Goal: Use online tool/utility: Utilize a website feature to perform a specific function

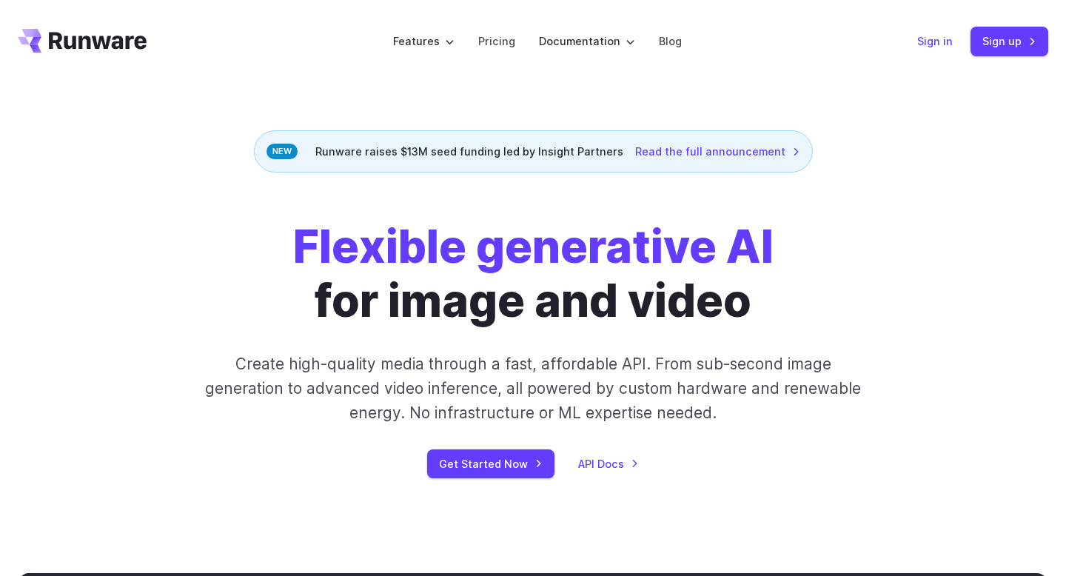
click at [928, 43] on link "Sign in" at bounding box center [935, 41] width 36 height 17
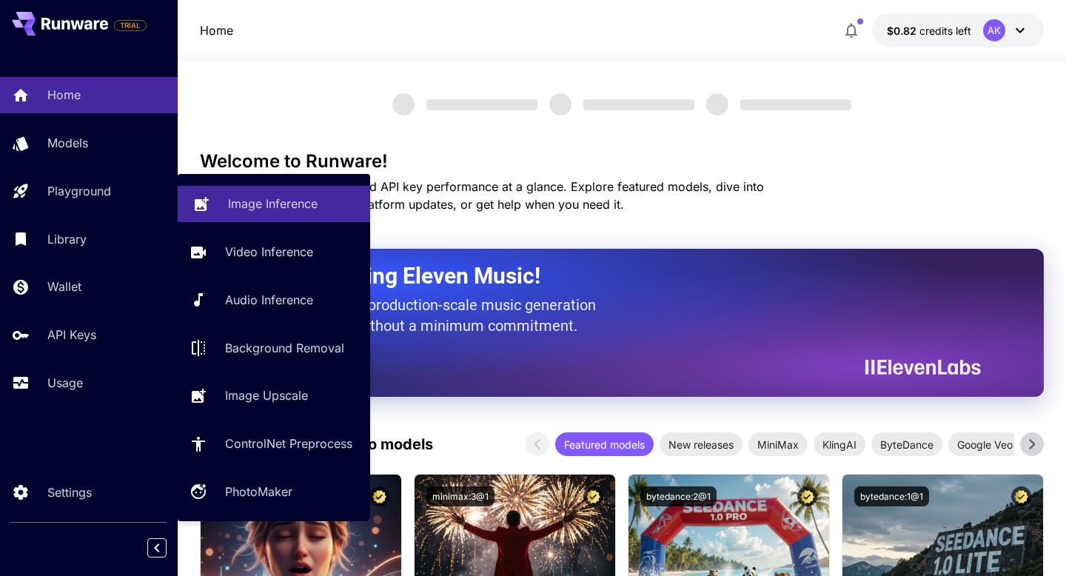
click at [226, 213] on link "Image Inference" at bounding box center [274, 204] width 192 height 36
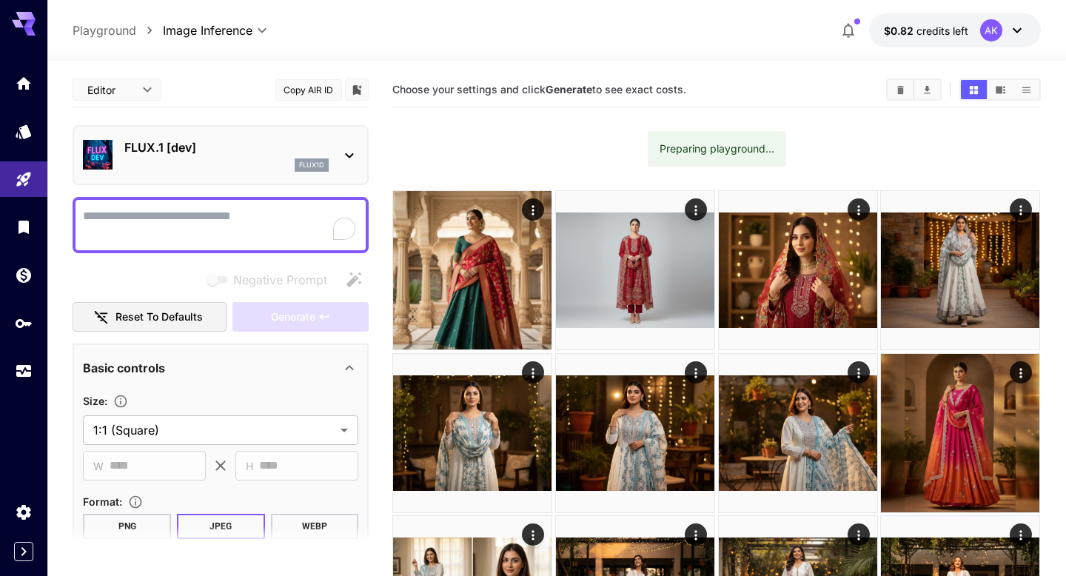
click at [192, 161] on div "flux1d" at bounding box center [226, 164] width 204 height 13
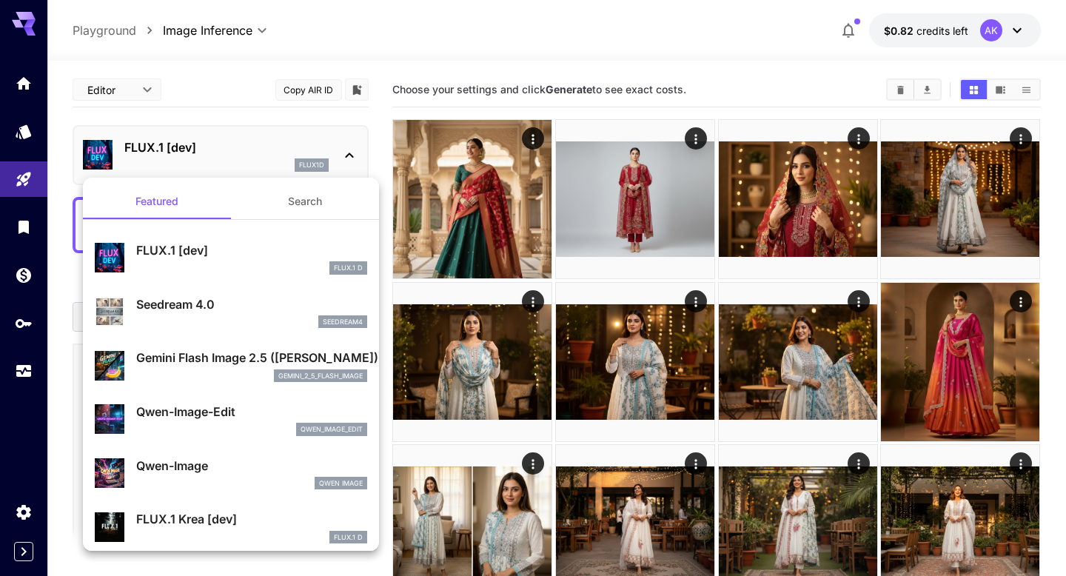
click at [219, 356] on p "Gemini Flash Image 2.5 ([PERSON_NAME])" at bounding box center [251, 358] width 231 height 18
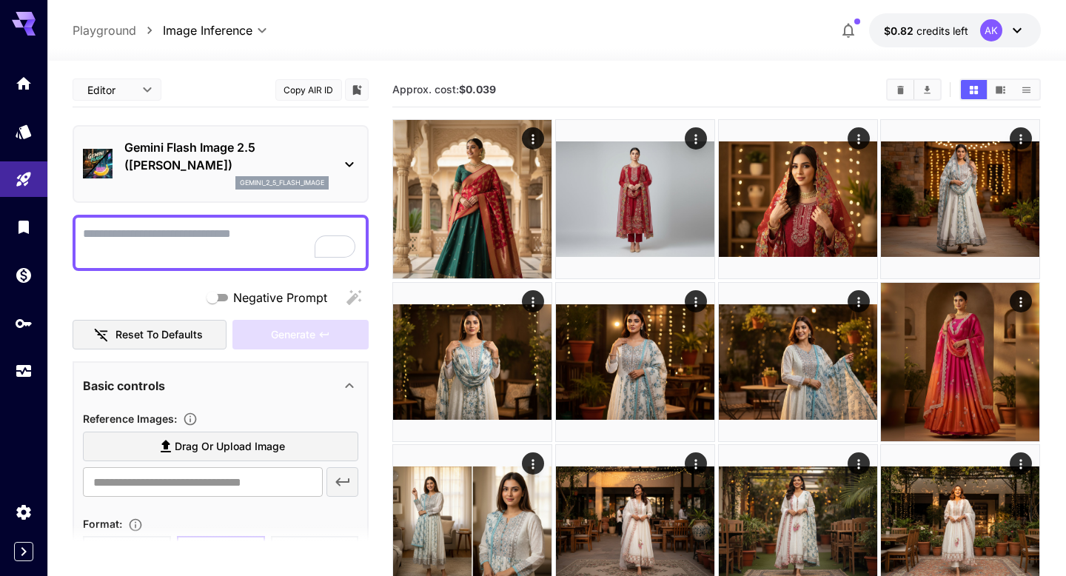
click at [184, 229] on textarea "Negative Prompt" at bounding box center [220, 243] width 275 height 36
paste textarea "**********"
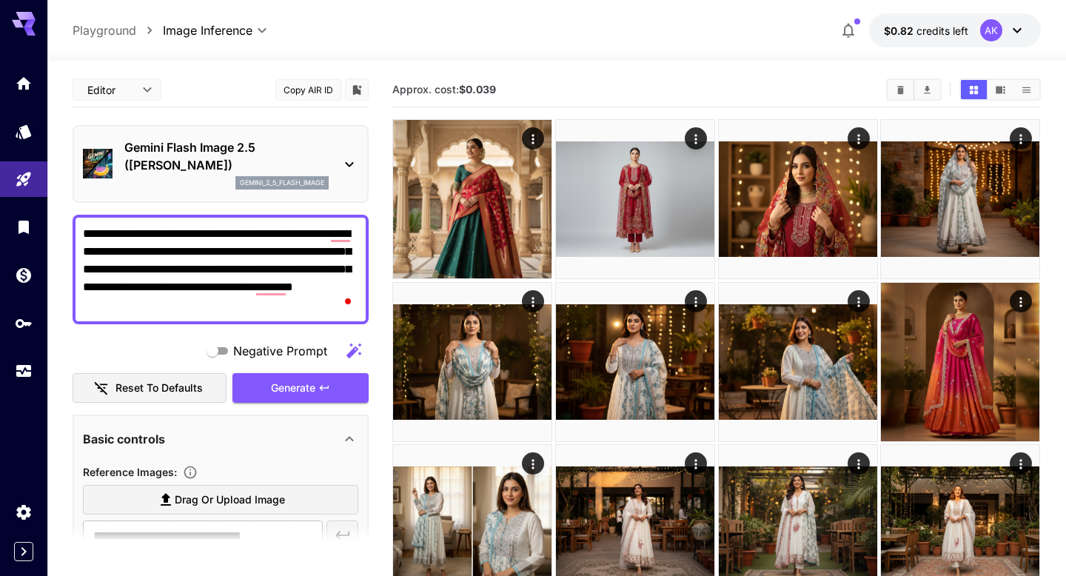
type textarea "**********"
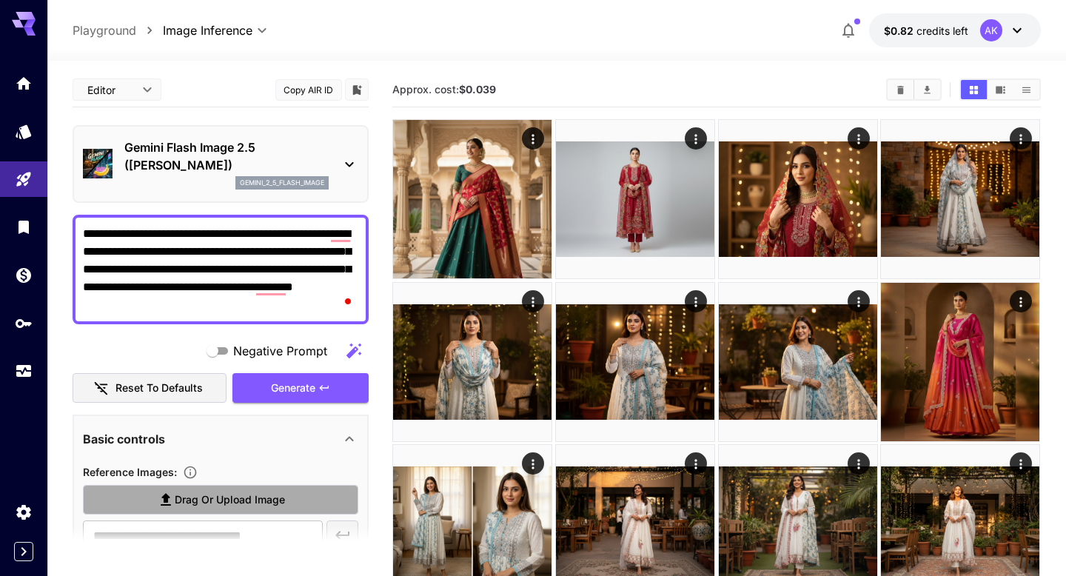
click at [186, 509] on label "Drag or upload image" at bounding box center [220, 500] width 275 height 30
click at [0, 0] on input "Drag or upload image" at bounding box center [0, 0] width 0 height 0
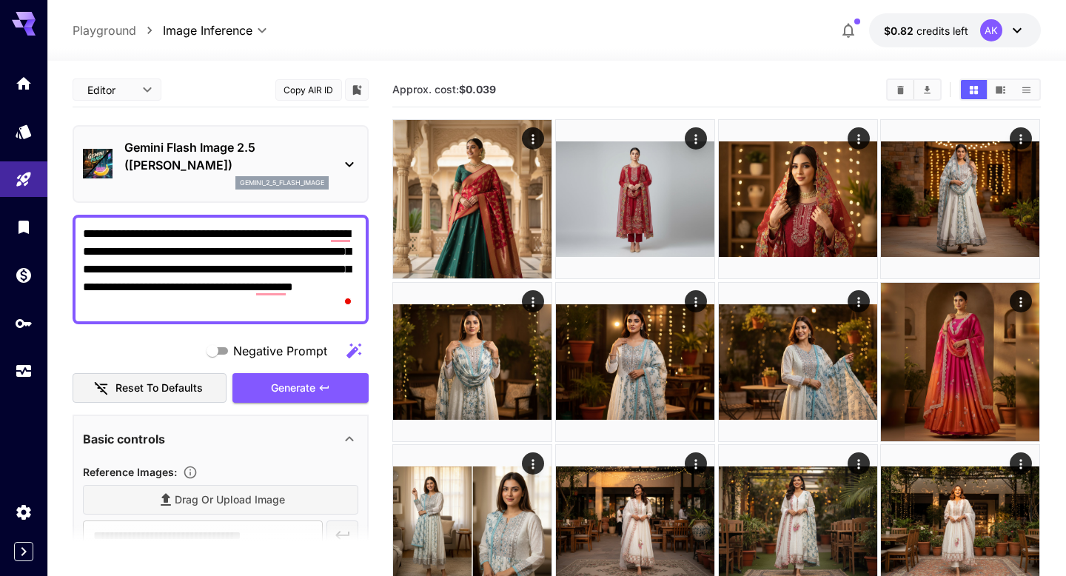
click at [272, 53] on div at bounding box center [556, 52] width 1018 height 18
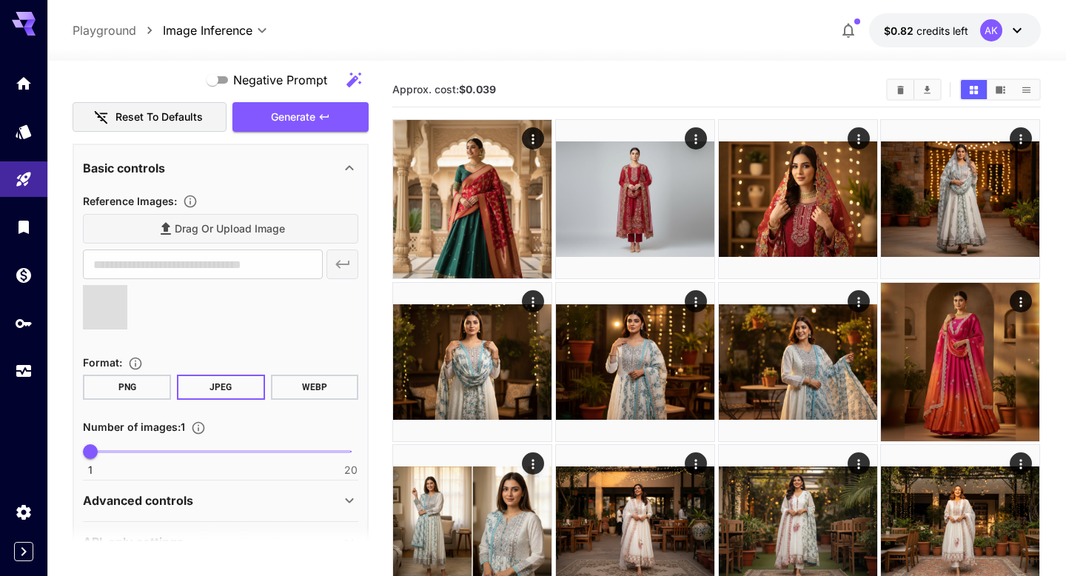
scroll to position [263, 0]
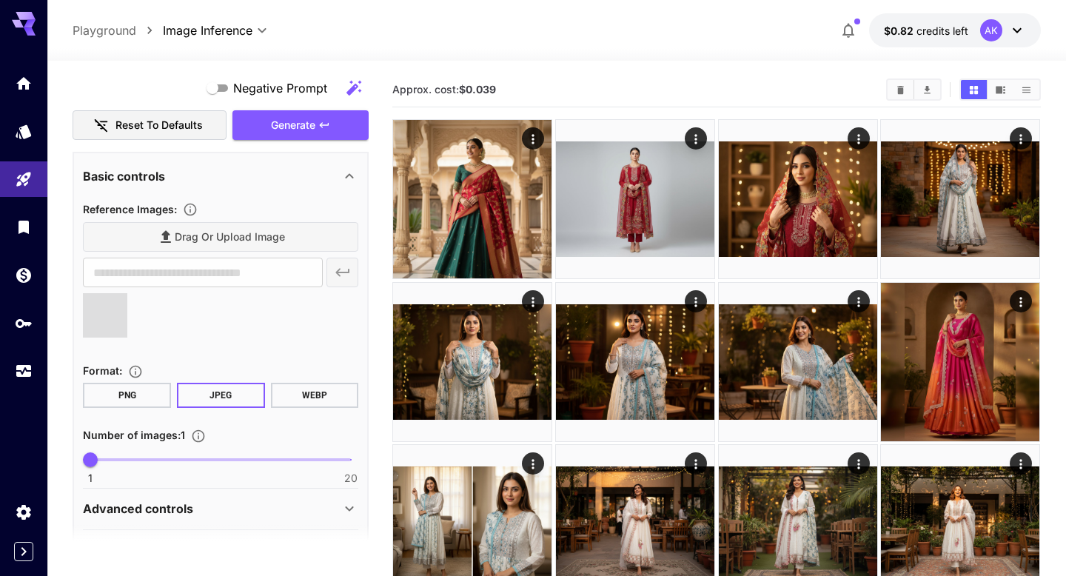
type input "**********"
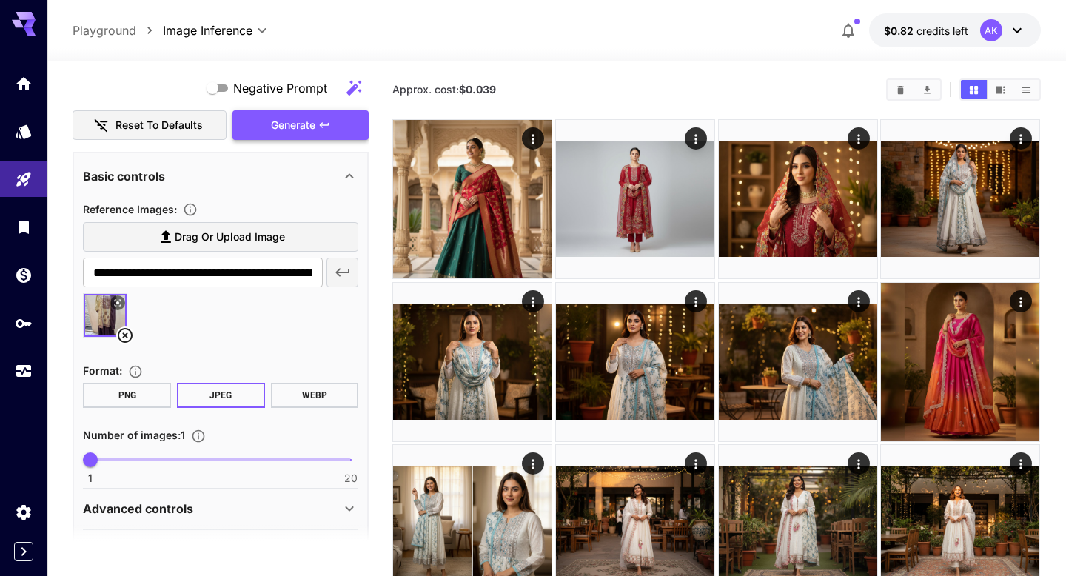
click at [264, 135] on button "Generate" at bounding box center [300, 125] width 136 height 30
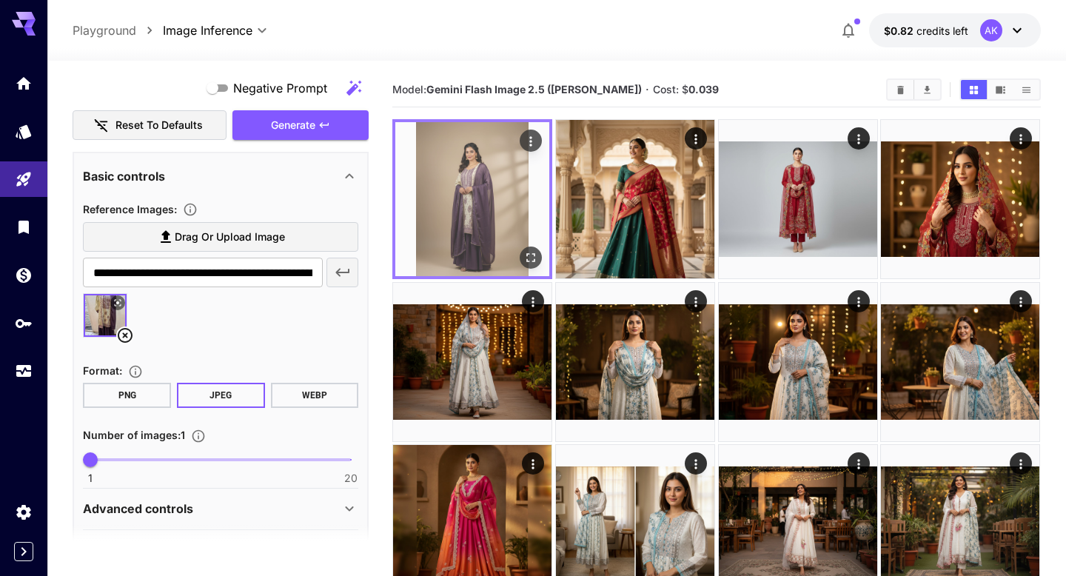
click at [445, 229] on img at bounding box center [472, 199] width 154 height 154
click at [531, 258] on icon "Open in fullscreen" at bounding box center [531, 257] width 15 height 15
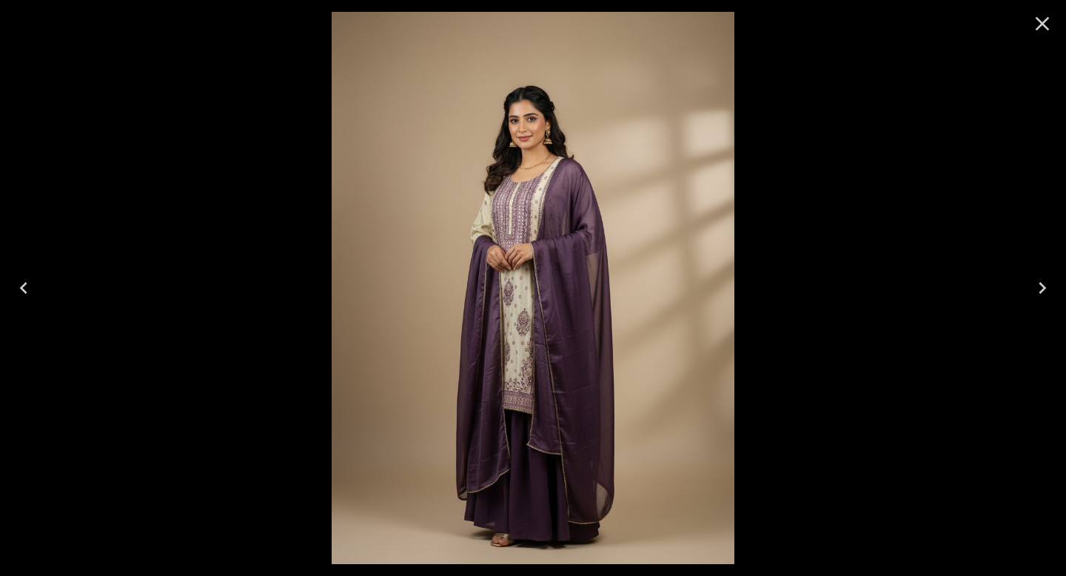
click at [1040, 23] on icon "Close" at bounding box center [1042, 24] width 14 height 14
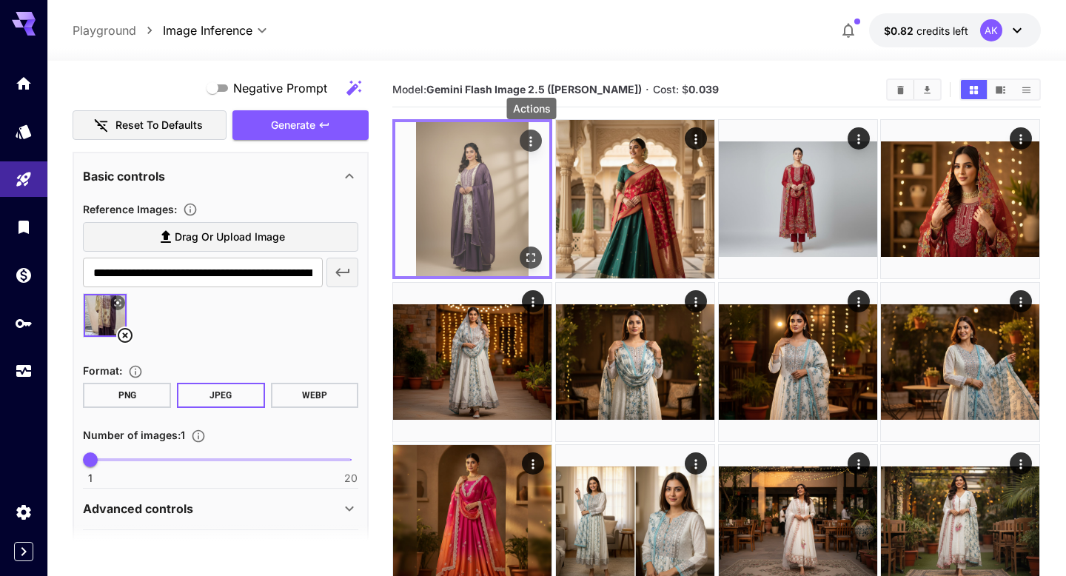
click at [536, 135] on icon "Actions" at bounding box center [531, 141] width 15 height 15
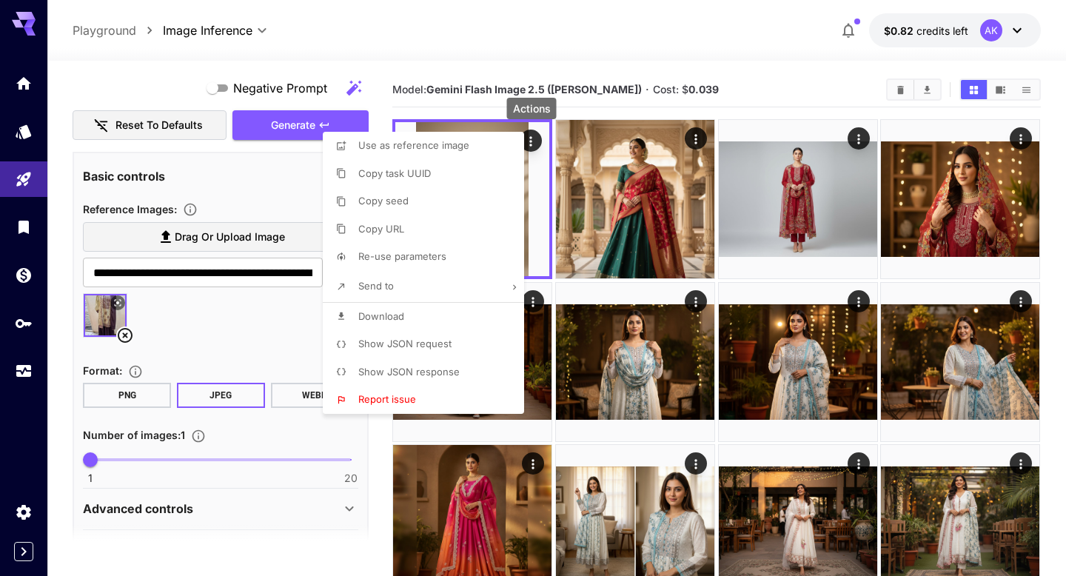
click at [401, 314] on span "Download" at bounding box center [381, 316] width 46 height 12
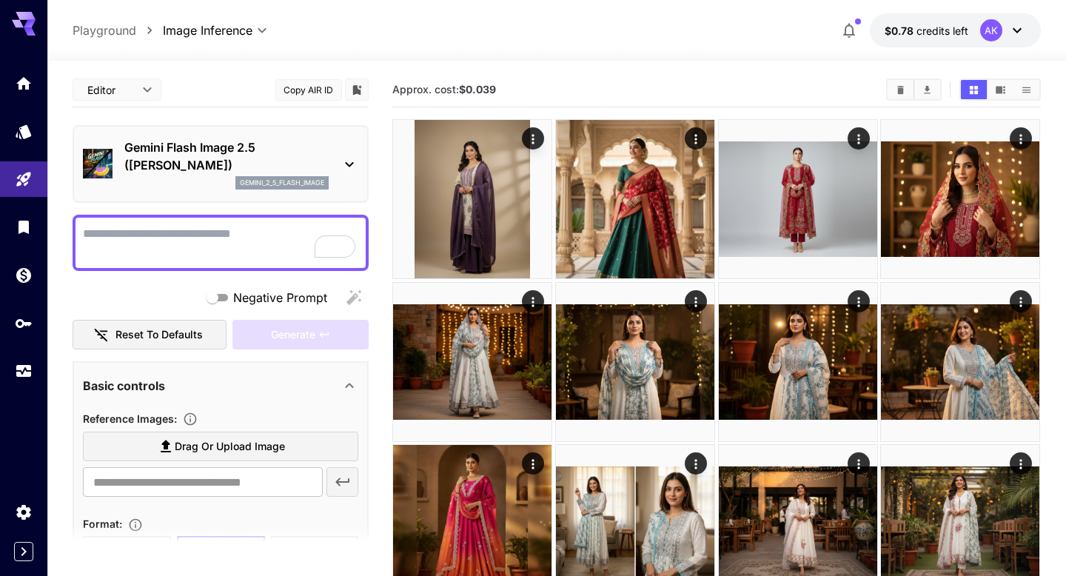
click at [645, 75] on div "Approx. cost: $0.039" at bounding box center [715, 90] width 647 height 35
click at [105, 232] on textarea "Negative Prompt" at bounding box center [220, 243] width 275 height 36
paste textarea "**********"
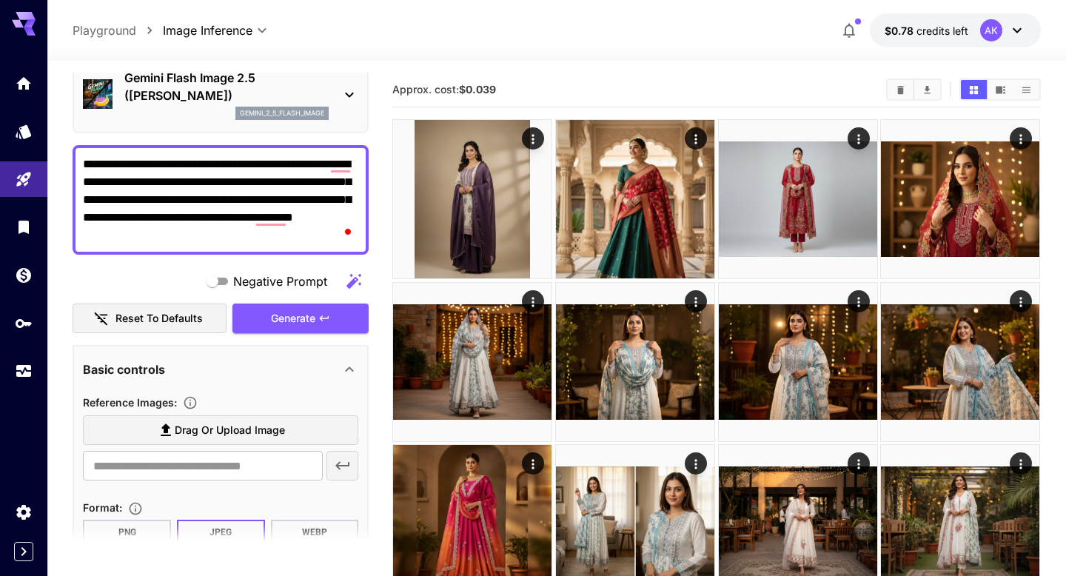
scroll to position [87, 0]
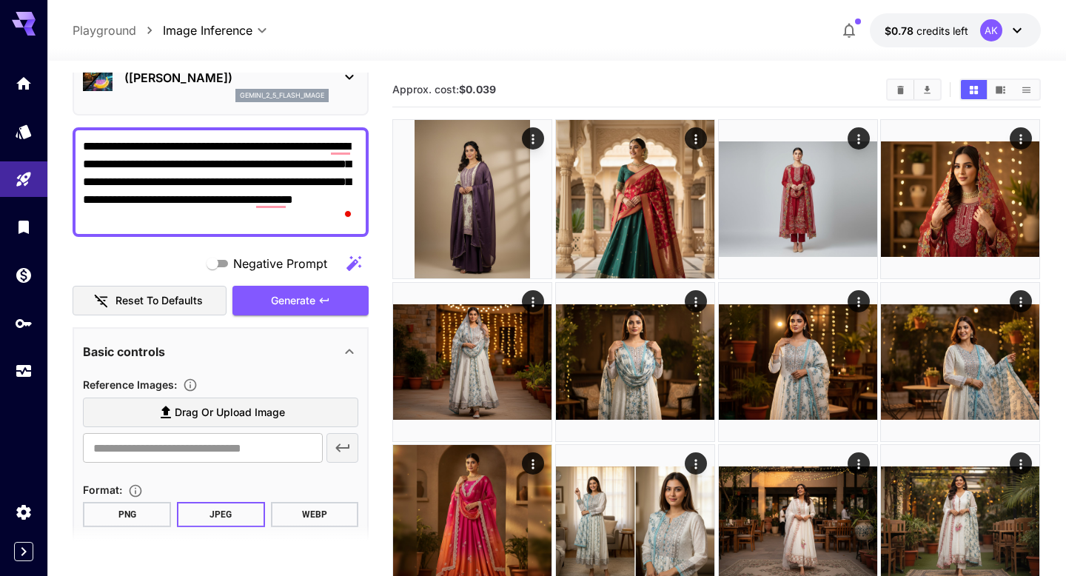
type textarea "**********"
click at [181, 414] on span "Drag or upload image" at bounding box center [230, 412] width 110 height 18
click at [0, 0] on input "Drag or upload image" at bounding box center [0, 0] width 0 height 0
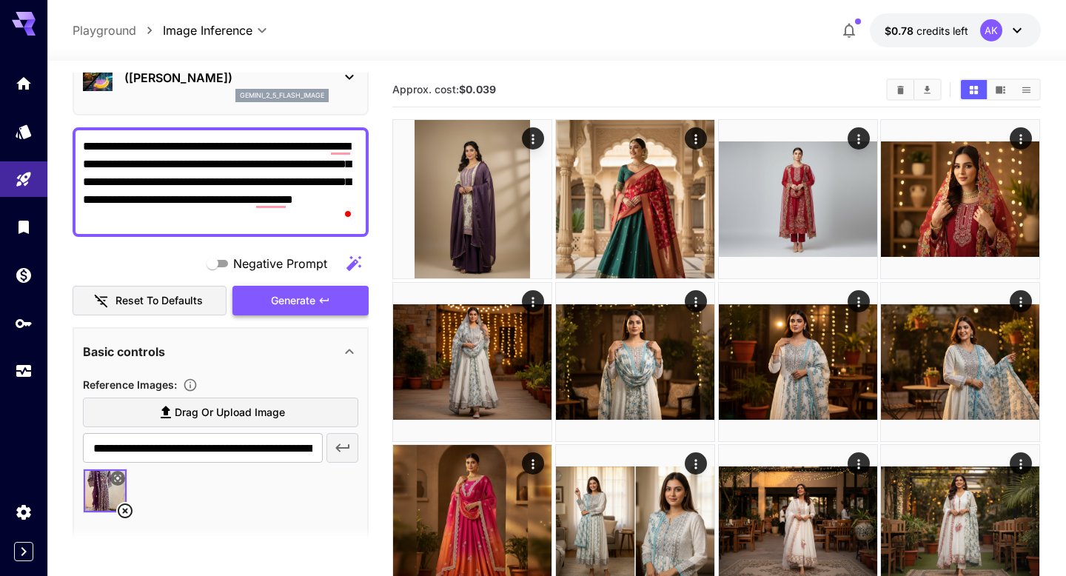
type input "**********"
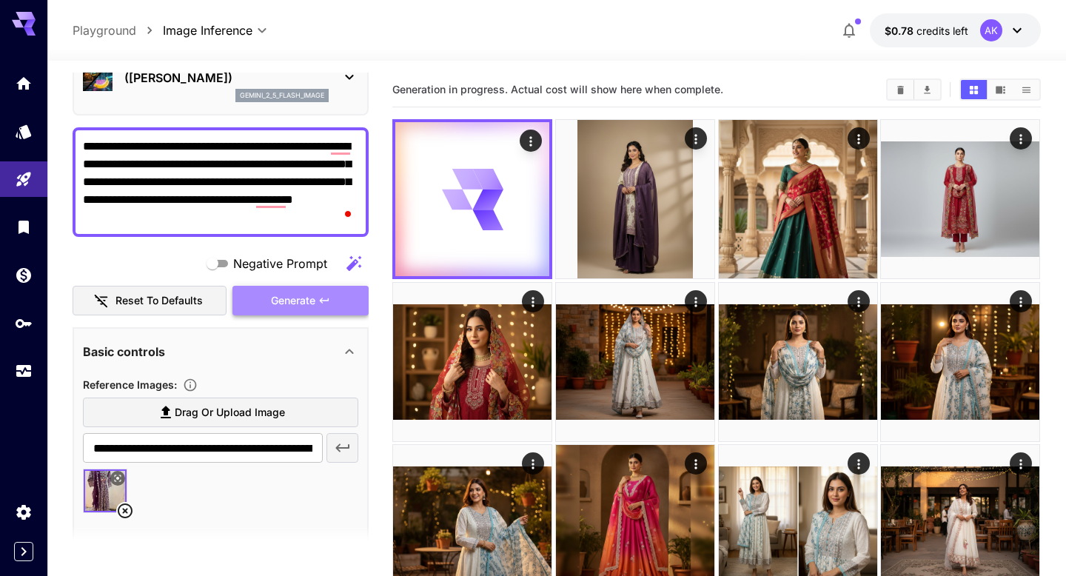
click at [279, 305] on span "Generate" at bounding box center [293, 301] width 44 height 18
click at [642, 47] on div at bounding box center [556, 52] width 1018 height 18
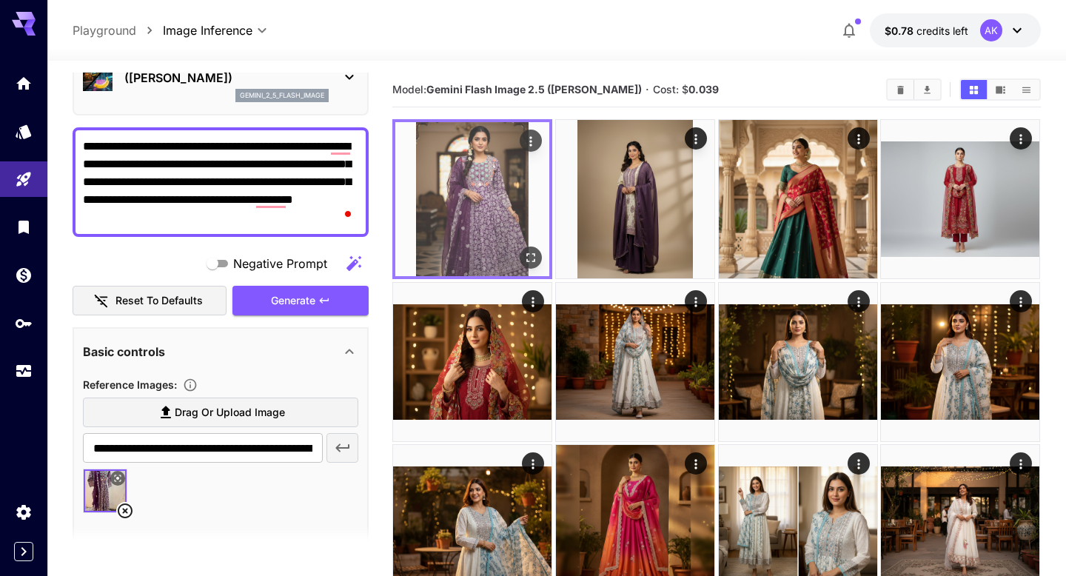
click at [502, 206] on img at bounding box center [472, 199] width 154 height 154
click at [531, 261] on icon "Open in fullscreen" at bounding box center [531, 257] width 15 height 15
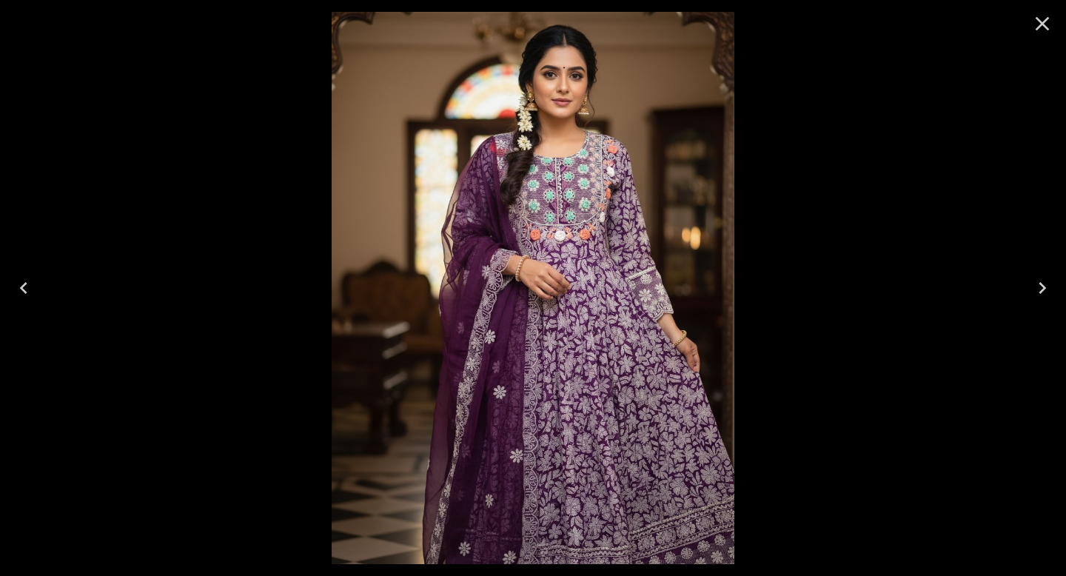
click at [1046, 23] on icon "Close" at bounding box center [1042, 24] width 24 height 24
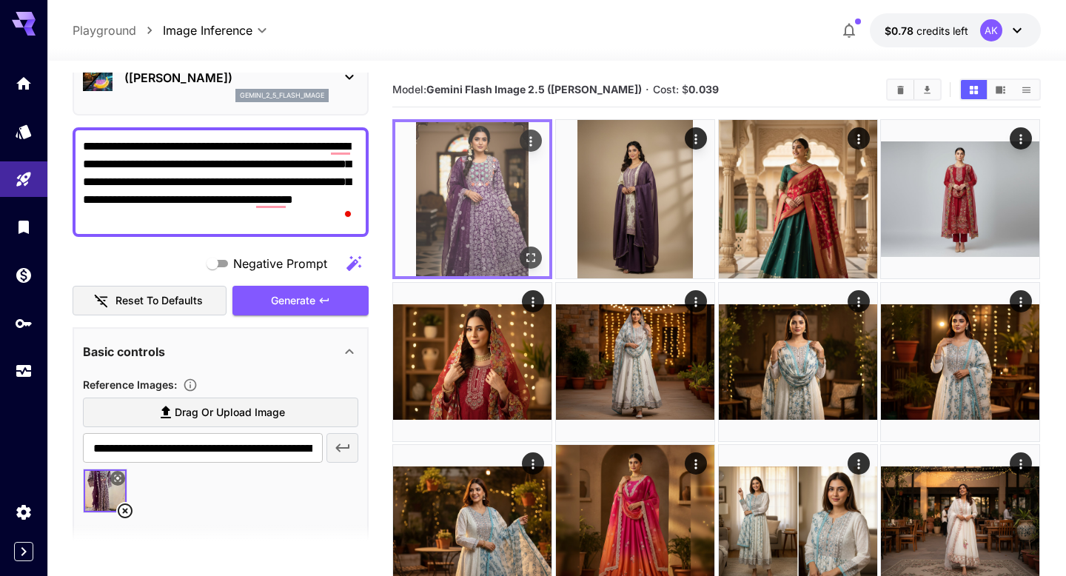
click at [522, 143] on button "Actions" at bounding box center [531, 140] width 22 height 22
click at [527, 143] on icon "Actions" at bounding box center [531, 141] width 15 height 15
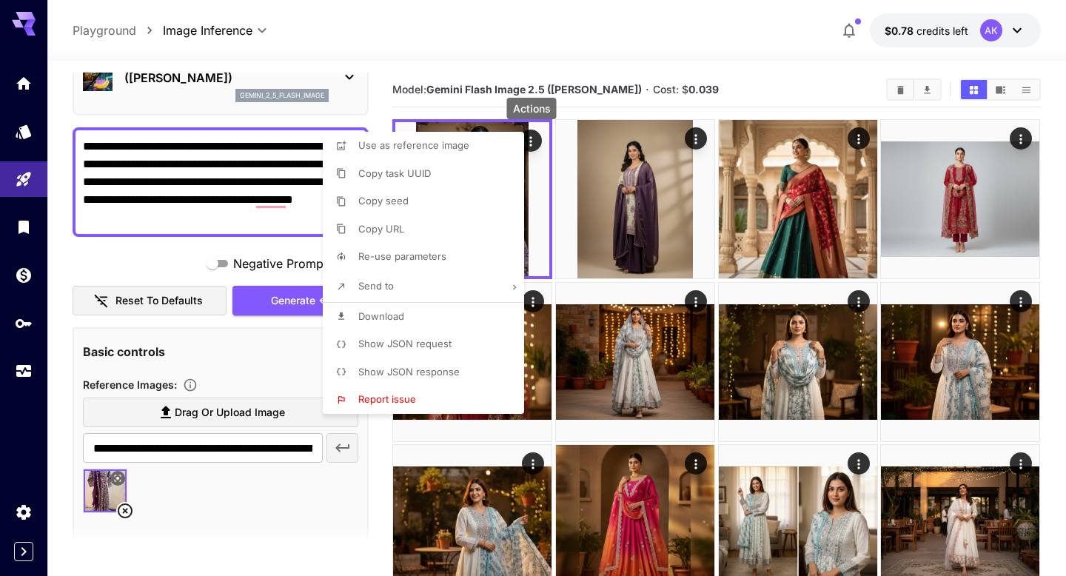
click at [434, 308] on li "Download" at bounding box center [428, 317] width 210 height 28
click at [733, 84] on div at bounding box center [533, 288] width 1066 height 576
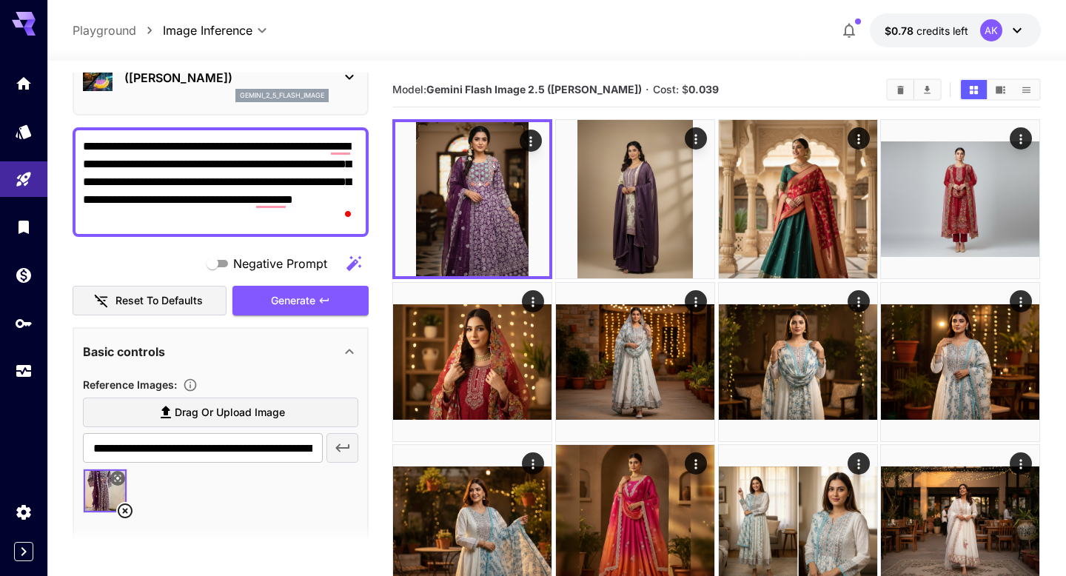
click at [122, 511] on icon at bounding box center [125, 511] width 18 height 18
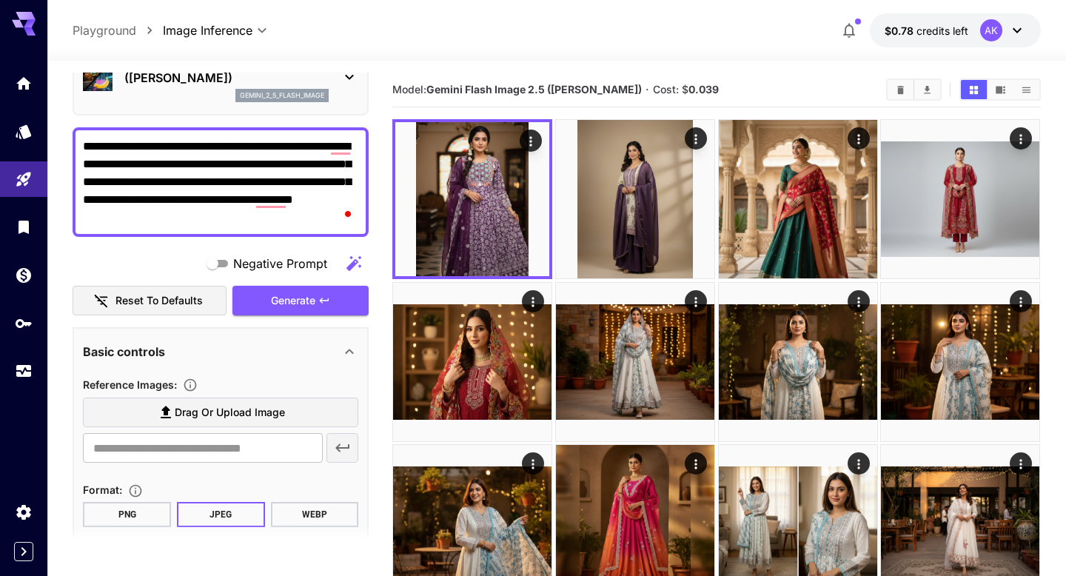
click at [186, 420] on span "Drag or upload image" at bounding box center [230, 412] width 110 height 18
click at [0, 0] on input "Drag or upload image" at bounding box center [0, 0] width 0 height 0
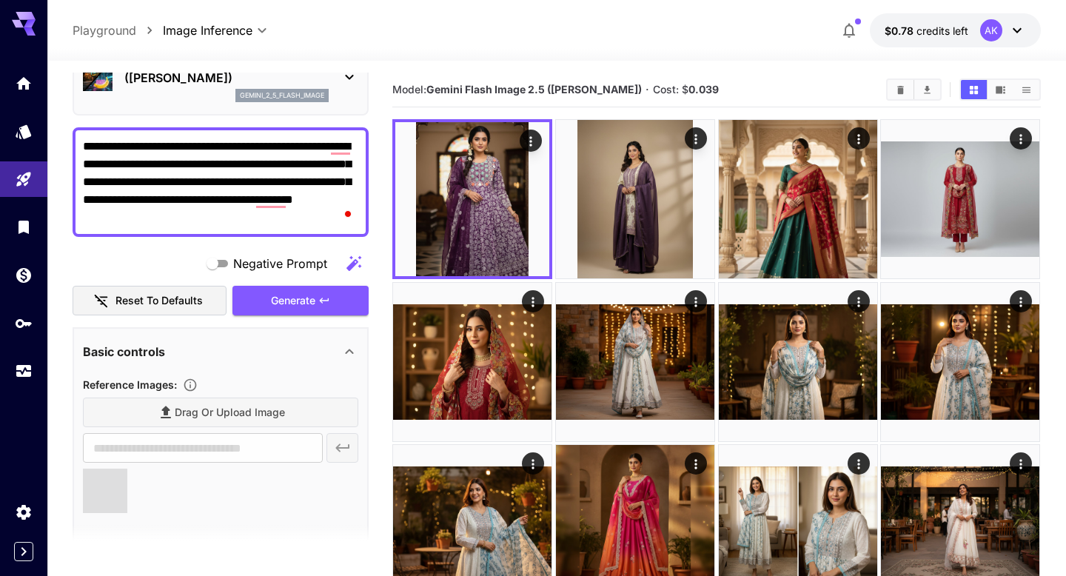
type input "**********"
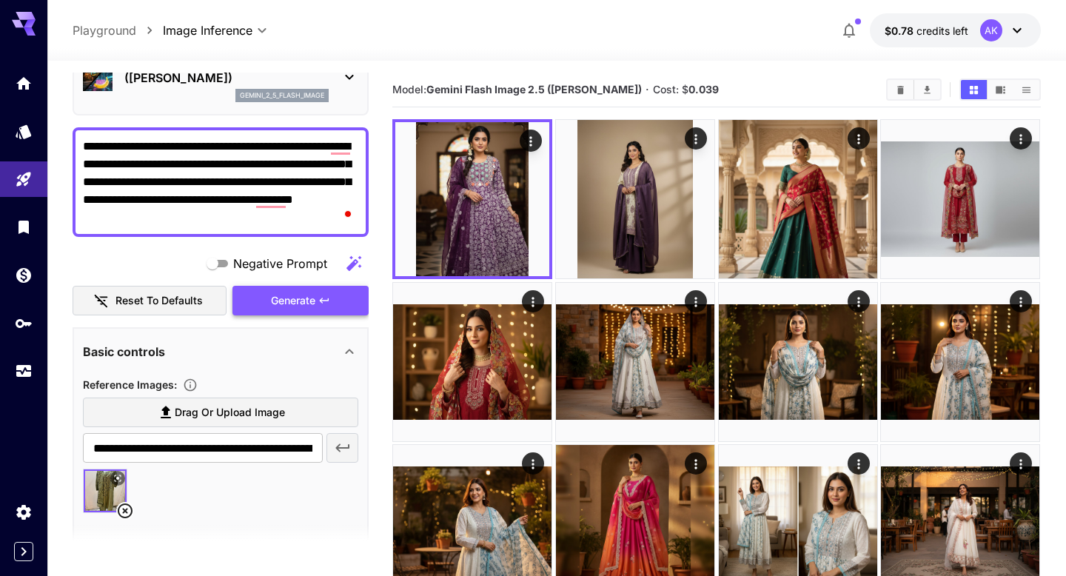
click at [278, 304] on span "Generate" at bounding box center [293, 301] width 44 height 18
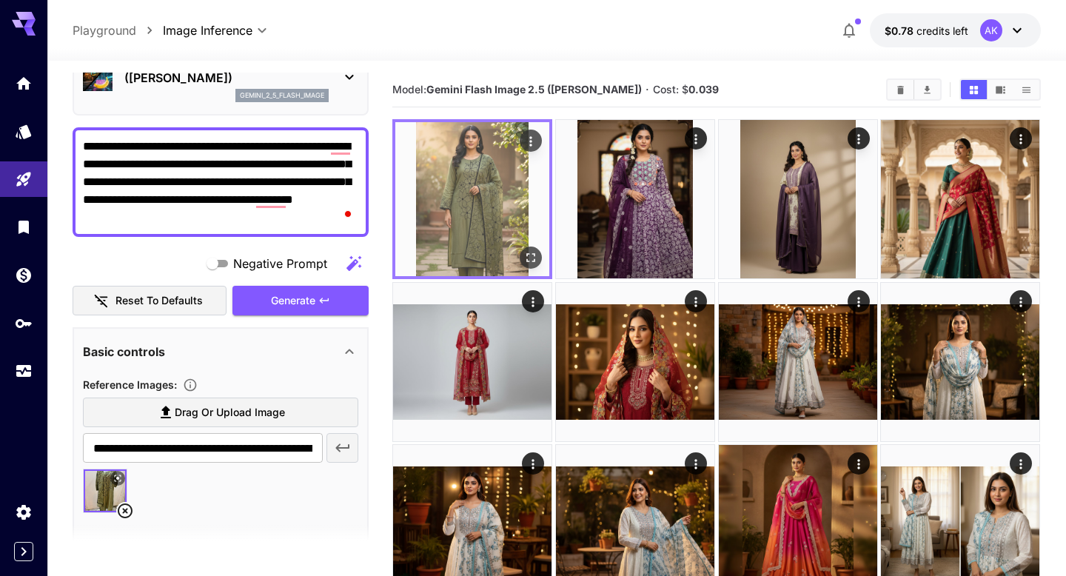
click at [491, 176] on img at bounding box center [472, 199] width 154 height 154
click at [531, 253] on icon "Open in fullscreen" at bounding box center [531, 257] width 15 height 15
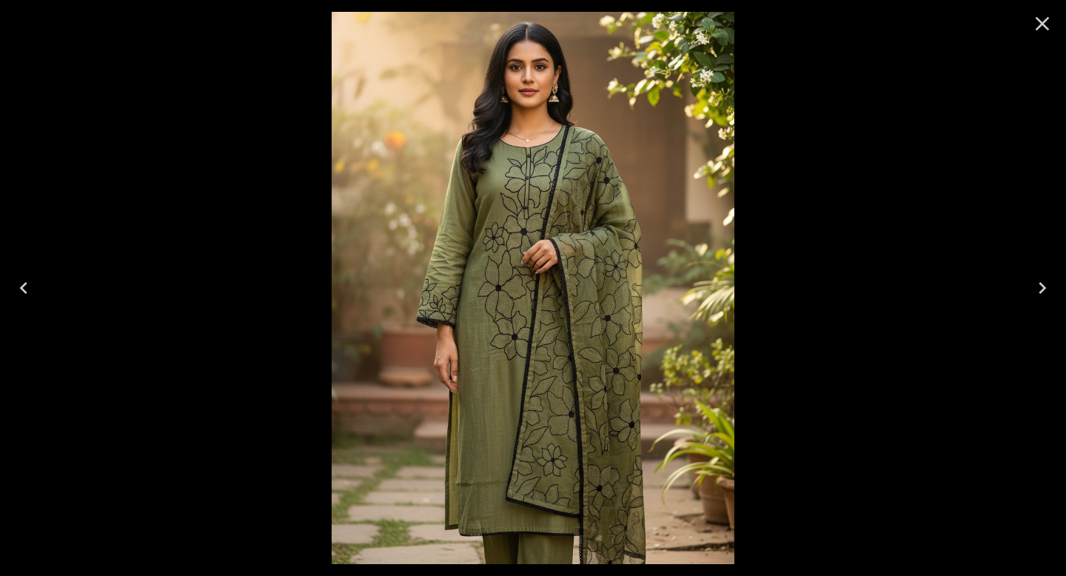
click at [1043, 26] on icon "Close" at bounding box center [1042, 24] width 24 height 24
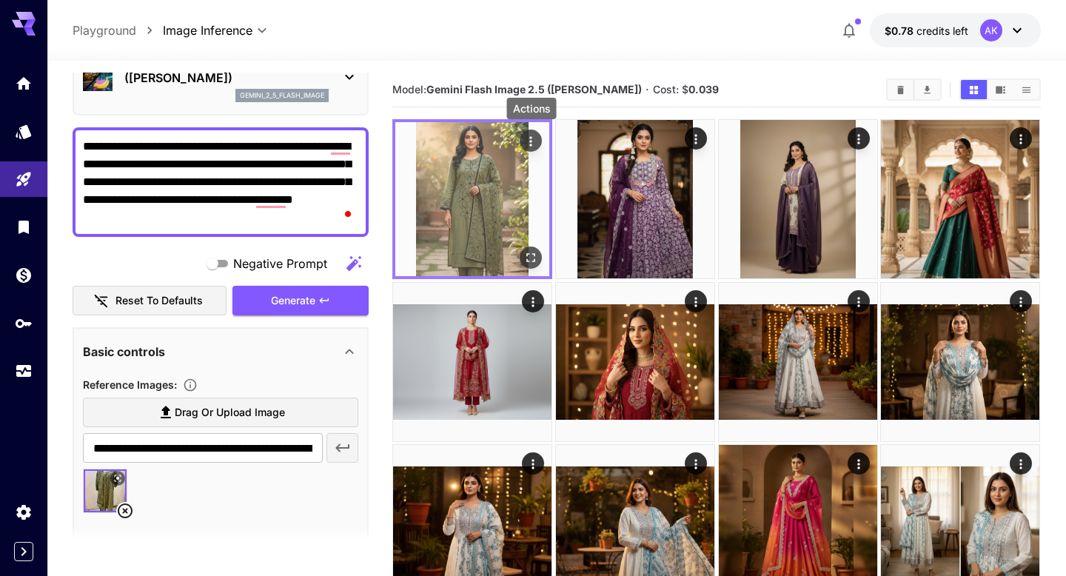
click at [528, 143] on icon "Actions" at bounding box center [531, 141] width 15 height 15
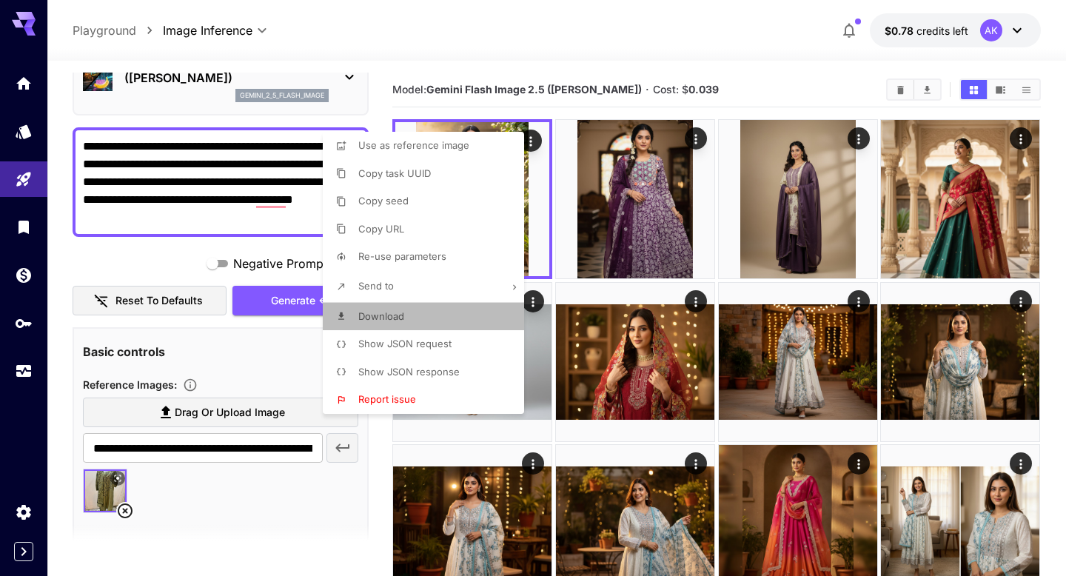
click at [410, 315] on li "Download" at bounding box center [428, 317] width 210 height 28
click at [670, 43] on div at bounding box center [533, 288] width 1066 height 576
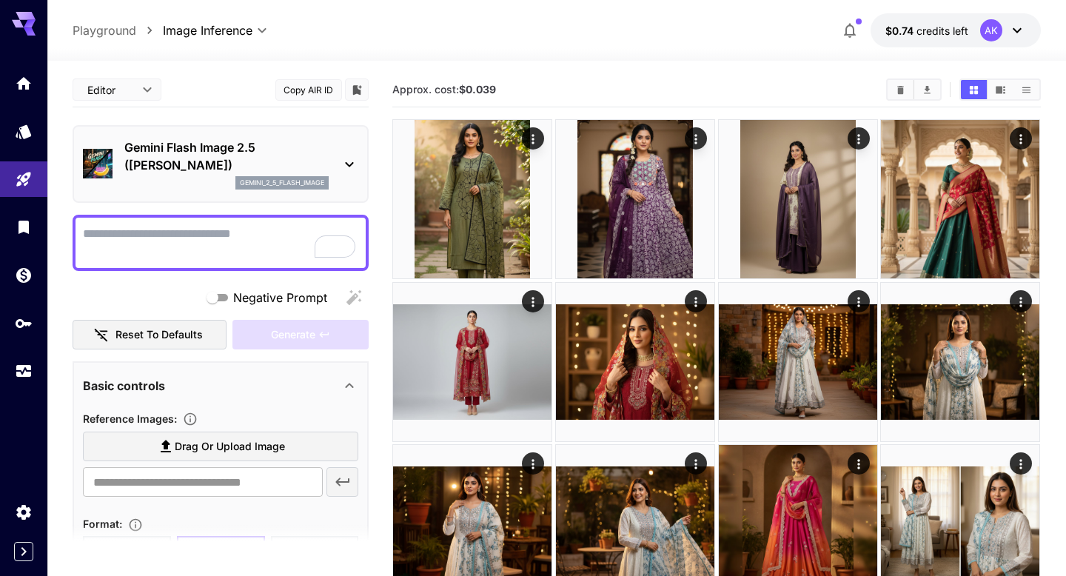
click at [300, 226] on textarea "Negative Prompt" at bounding box center [220, 243] width 275 height 36
paste textarea "**********"
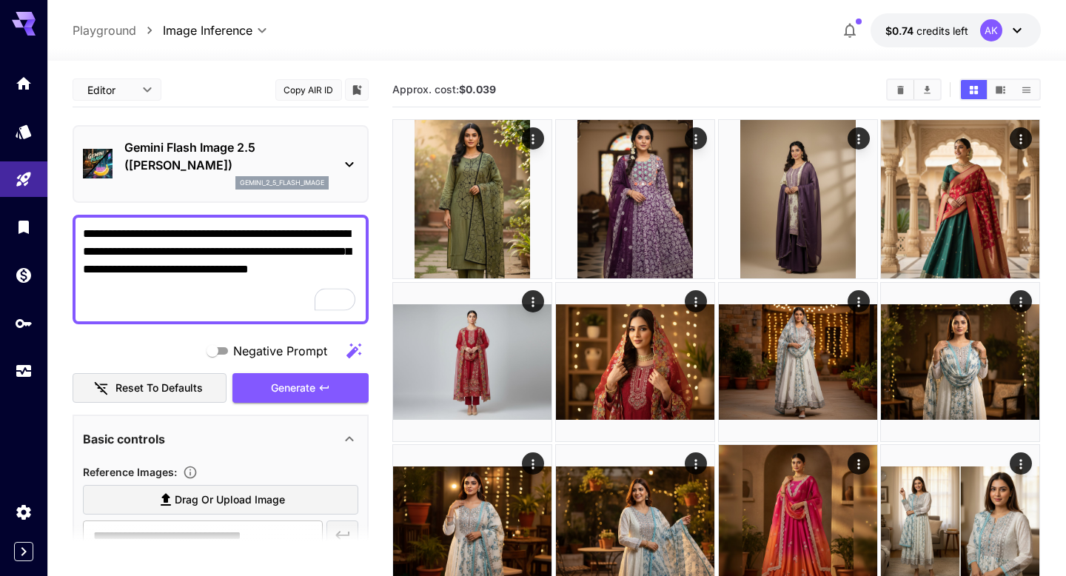
click at [282, 289] on textarea "**********" at bounding box center [220, 269] width 275 height 89
type textarea "*"
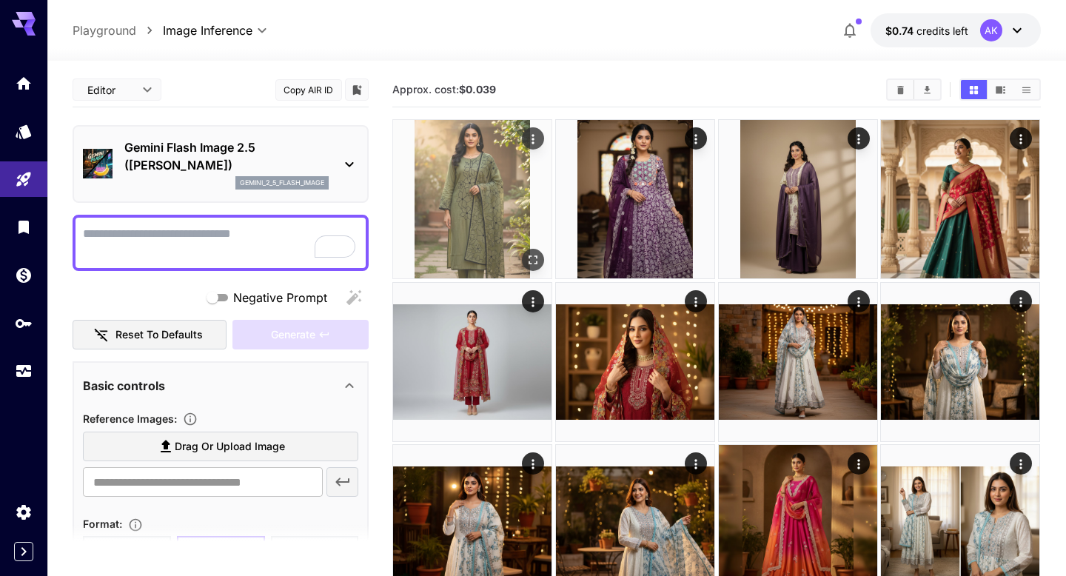
click at [536, 138] on icon "Actions" at bounding box center [533, 139] width 15 height 15
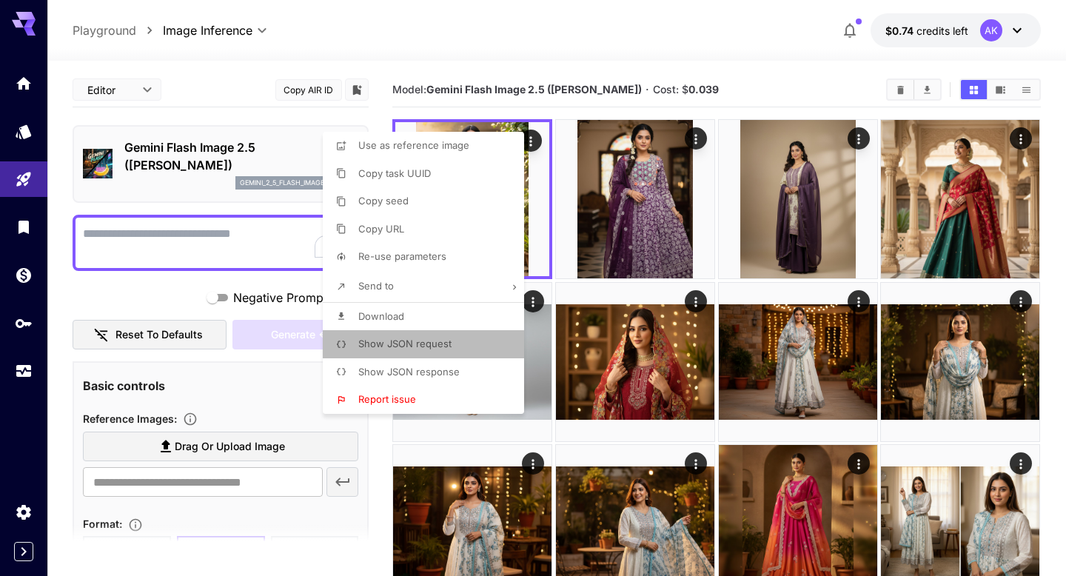
click at [406, 343] on span "Show JSON request" at bounding box center [404, 343] width 93 height 12
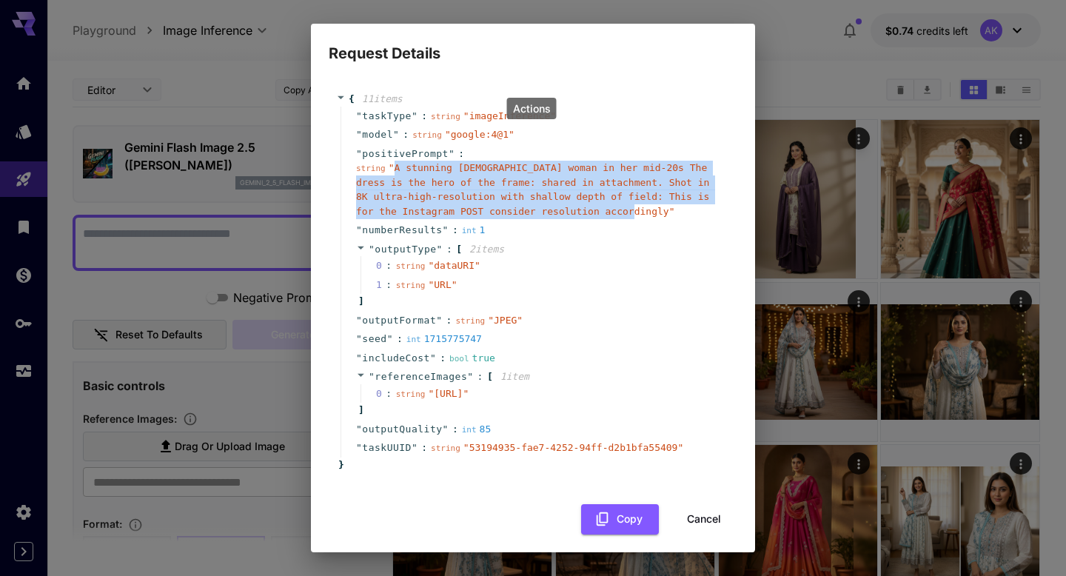
drag, startPoint x: 394, startPoint y: 164, endPoint x: 643, endPoint y: 218, distance: 255.1
click at [644, 218] on div "string " A stunning South Indian woman in her mid-20s The dress is the hero of …" at bounding box center [539, 190] width 366 height 58
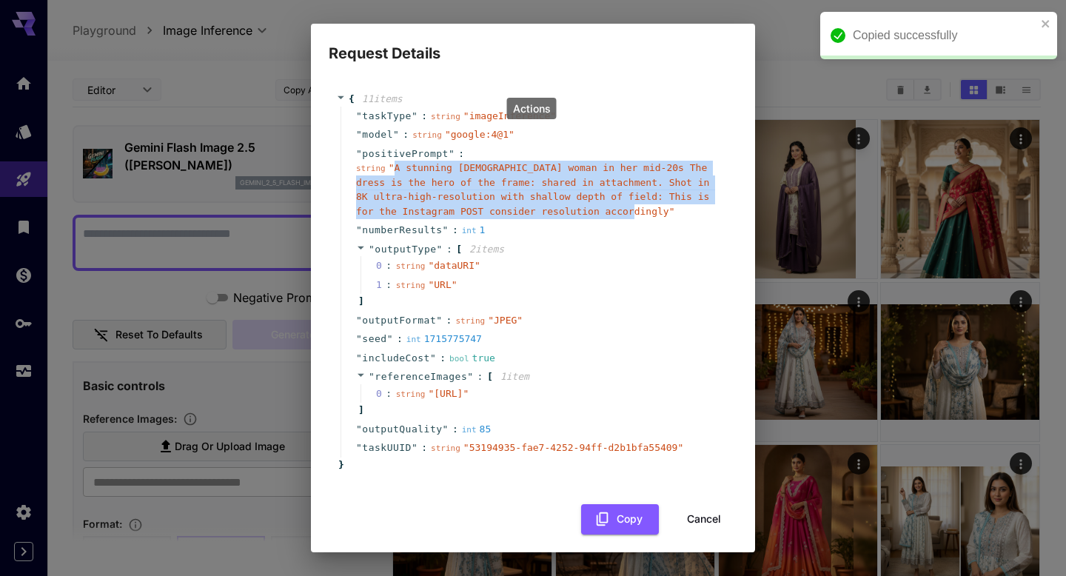
copy span "A stunning [DEMOGRAPHIC_DATA] woman in her mid-20s The dress is the hero of the…"
click at [1045, 28] on icon "close" at bounding box center [1045, 24] width 10 height 12
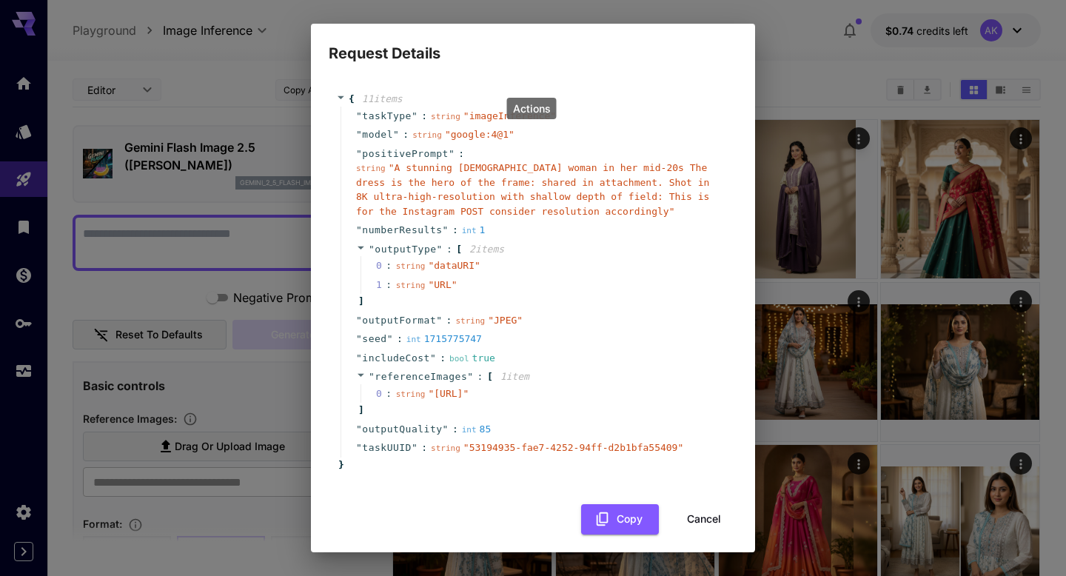
click at [793, 48] on div "Request Details { 11 item s " taskType " : string " imageInference " " model " …" at bounding box center [533, 288] width 1066 height 576
click at [708, 555] on div "Request Details { 11 item s " taskType " : string " imageInference " " model " …" at bounding box center [533, 288] width 1066 height 576
click at [707, 534] on button "Cancel" at bounding box center [703, 519] width 67 height 30
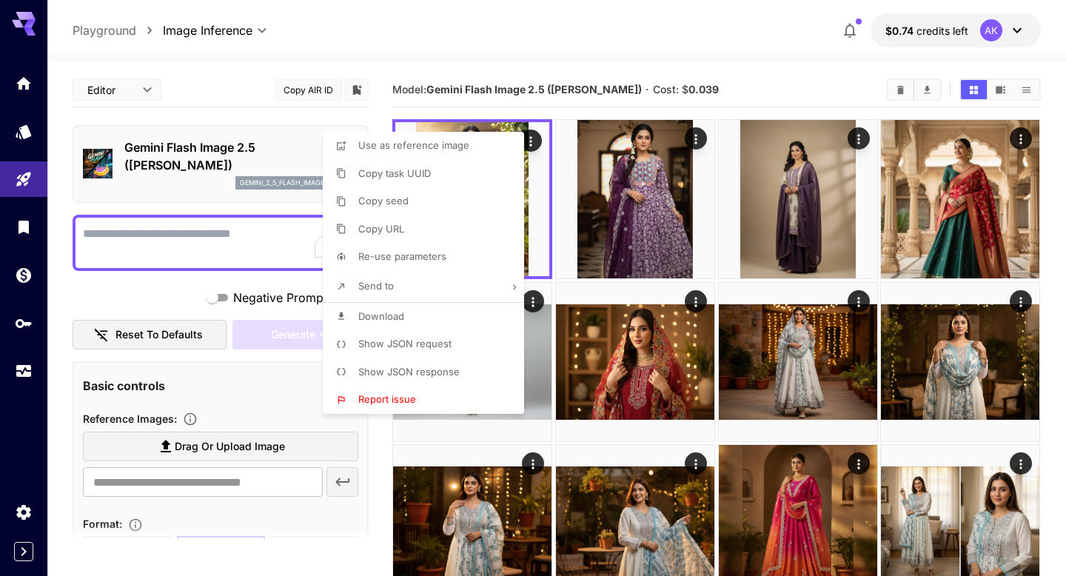
click at [223, 442] on div at bounding box center [533, 288] width 1066 height 576
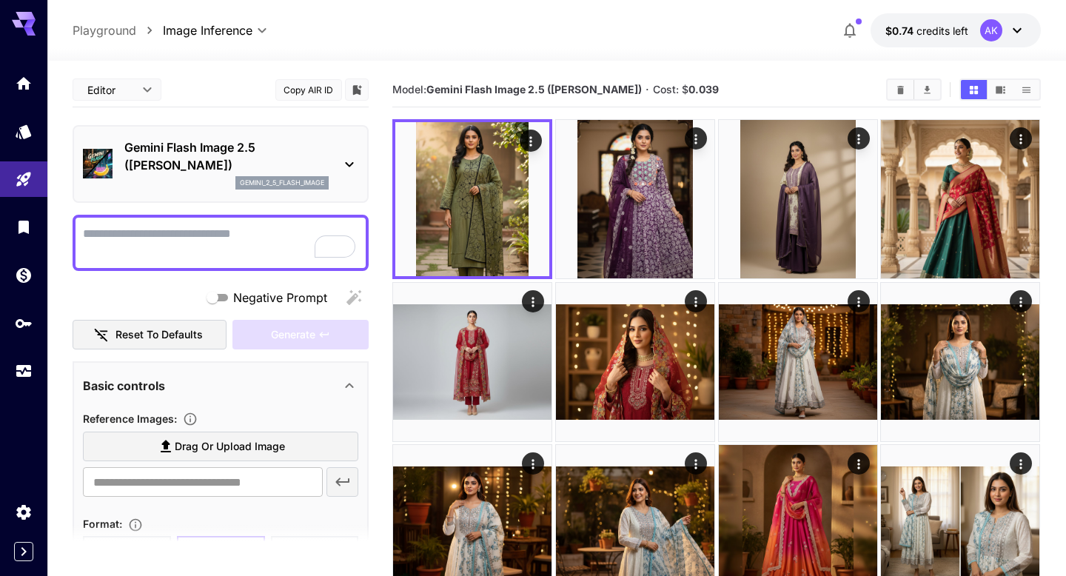
click at [223, 442] on span "Drag or upload image" at bounding box center [230, 446] width 110 height 18
click at [0, 0] on input "Drag or upload image" at bounding box center [0, 0] width 0 height 0
click at [266, 239] on textarea "Negative Prompt" at bounding box center [220, 243] width 275 height 36
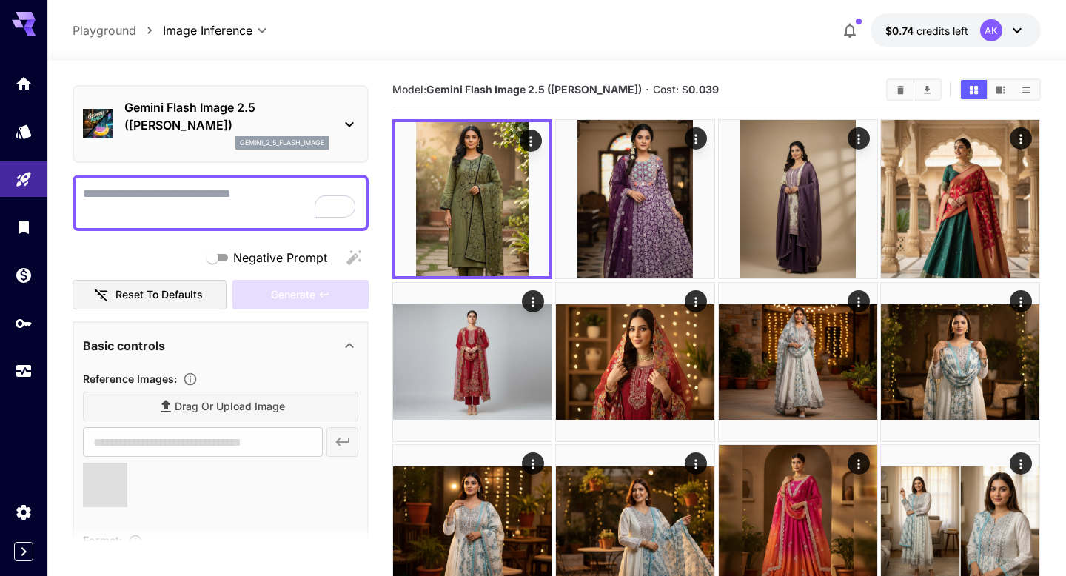
scroll to position [47, 0]
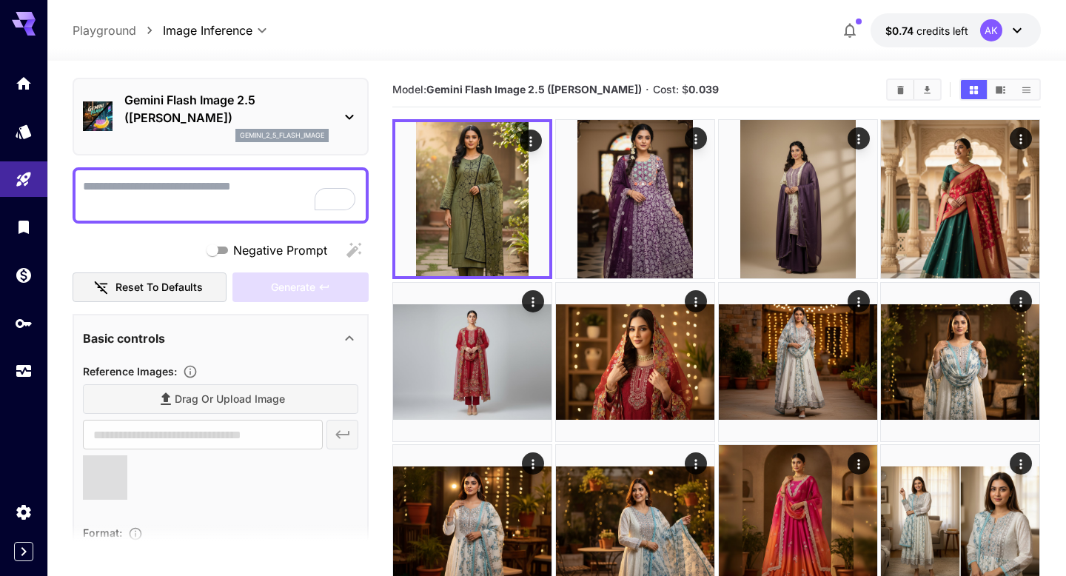
type input "**********"
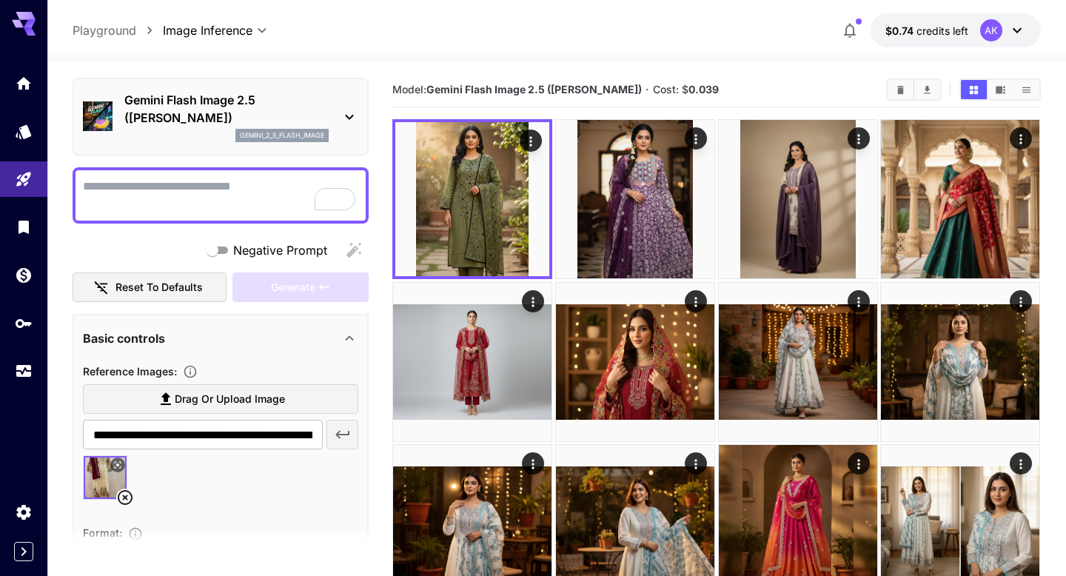
paste textarea "**********"
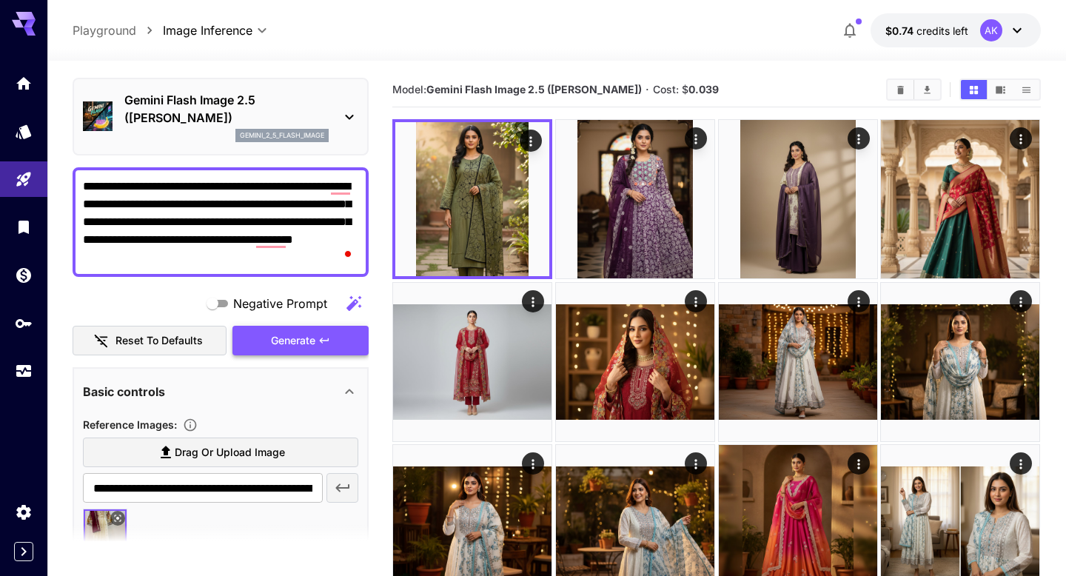
type textarea "**********"
click at [279, 336] on span "Generate" at bounding box center [293, 340] width 44 height 18
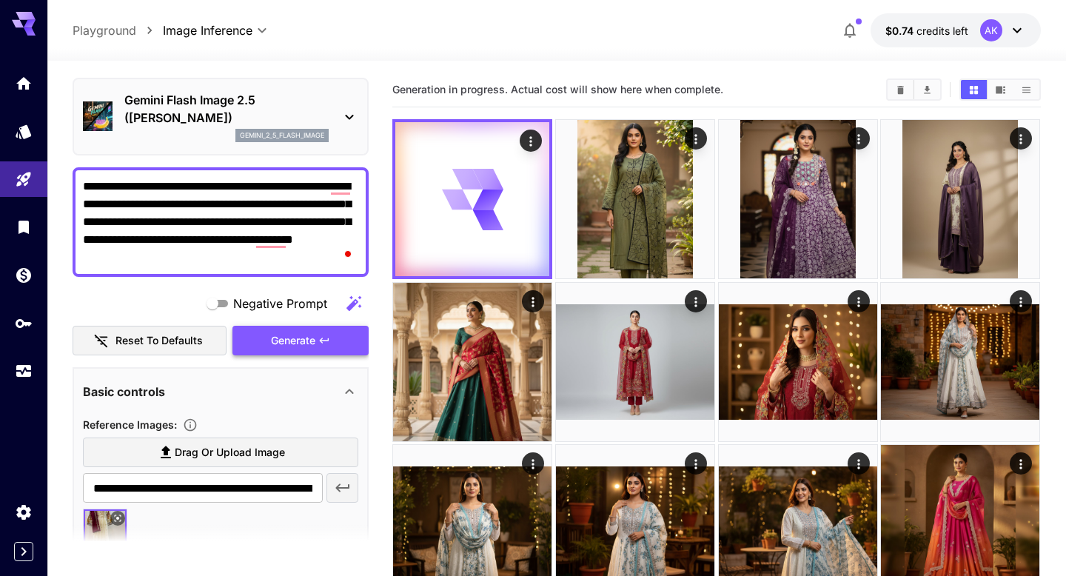
scroll to position [185, 0]
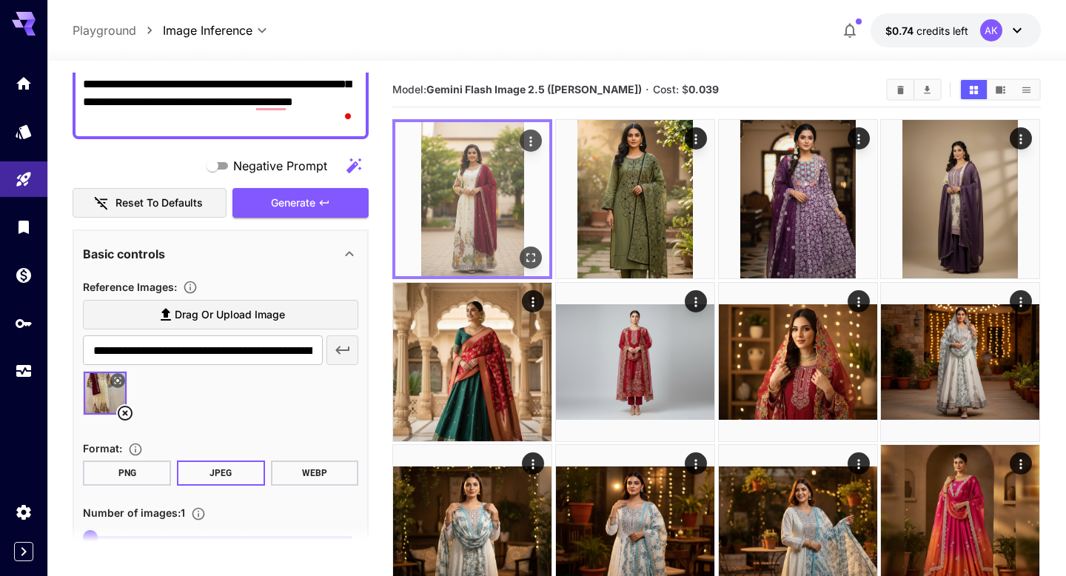
click at [539, 258] on button "Open in fullscreen" at bounding box center [531, 257] width 22 height 22
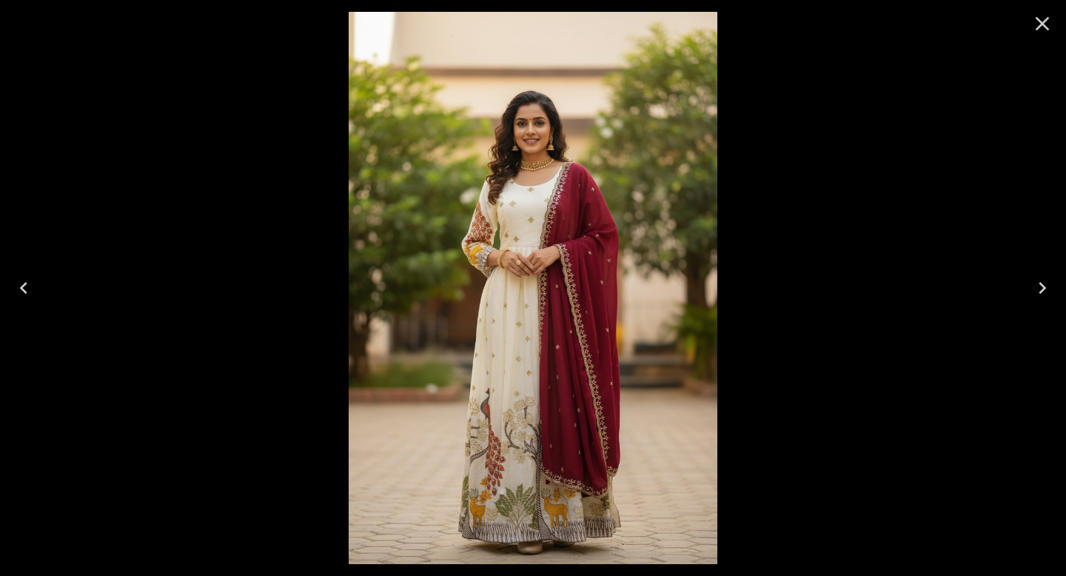
click at [1032, 31] on icon "Close" at bounding box center [1042, 24] width 24 height 24
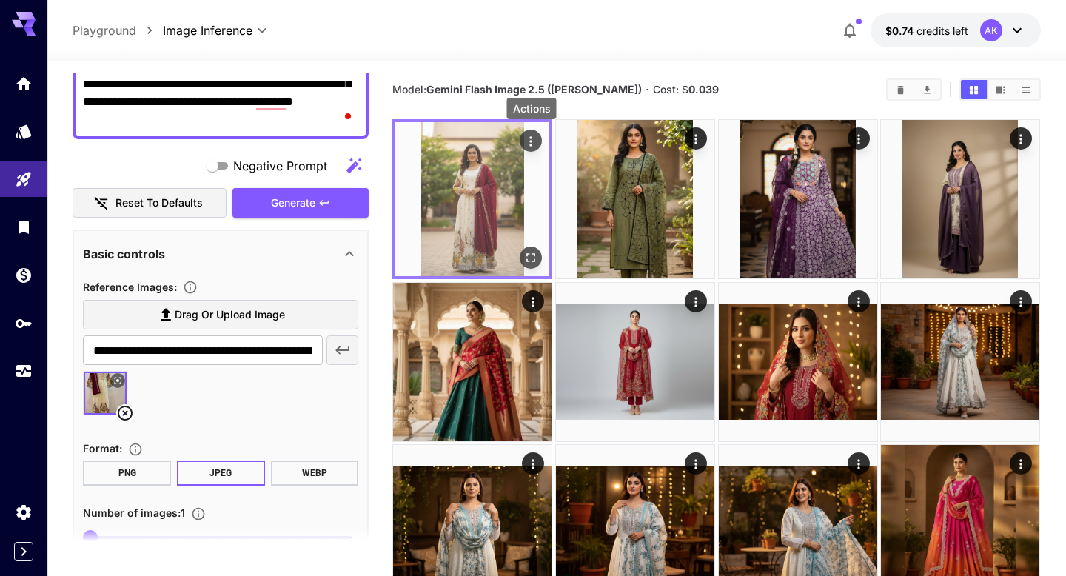
click at [528, 138] on icon "Actions" at bounding box center [531, 141] width 15 height 15
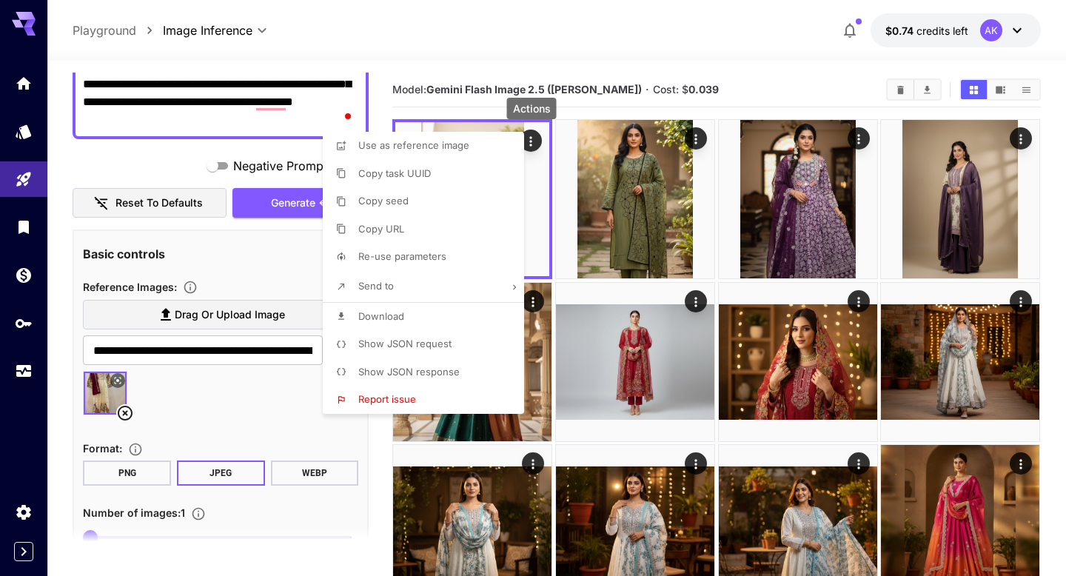
click at [658, 240] on div at bounding box center [533, 288] width 1066 height 576
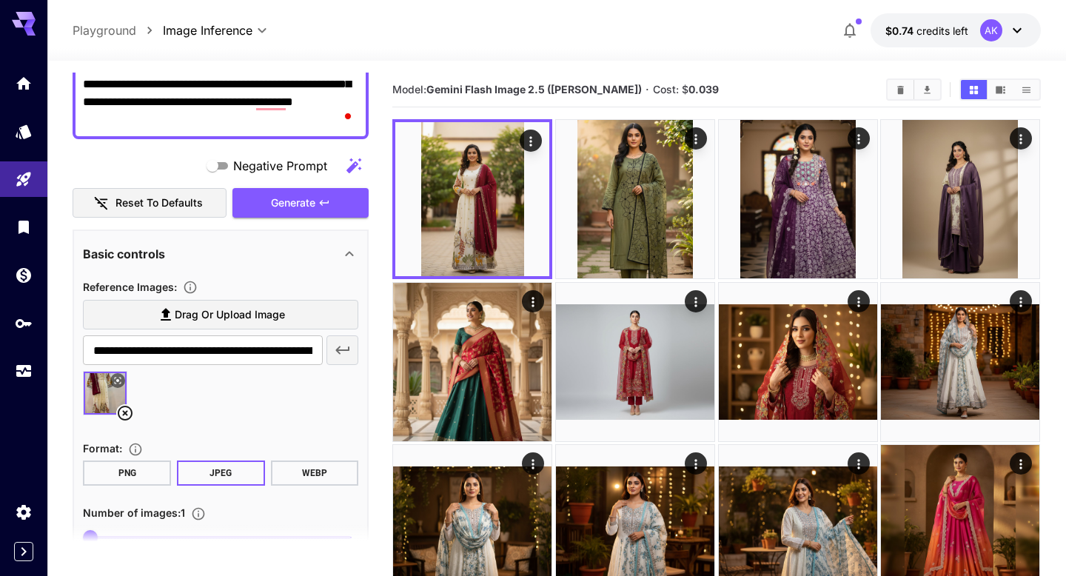
click at [658, 240] on img at bounding box center [635, 199] width 158 height 158
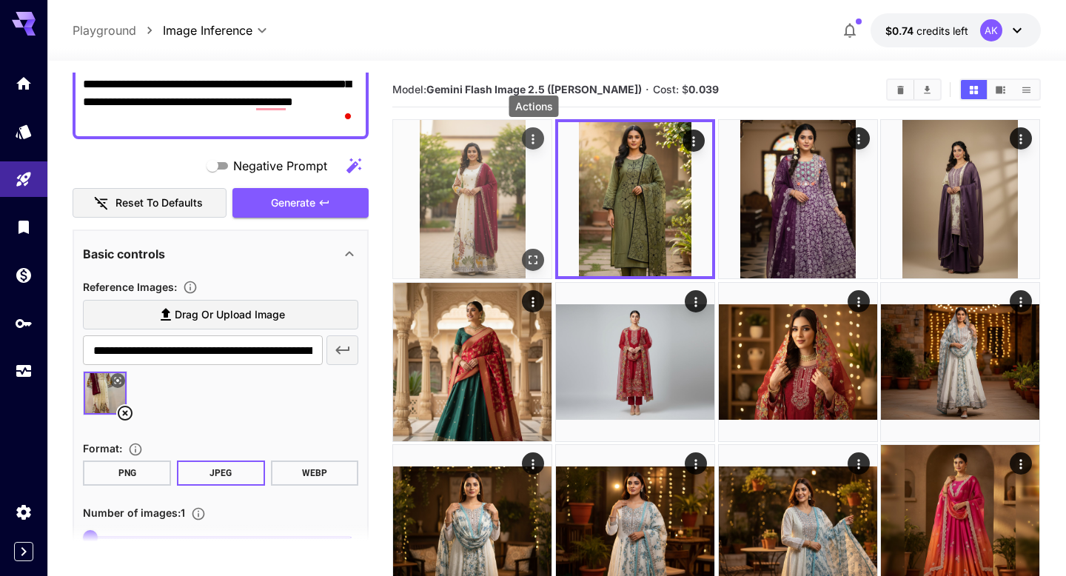
click at [531, 142] on icon "Actions" at bounding box center [533, 139] width 15 height 15
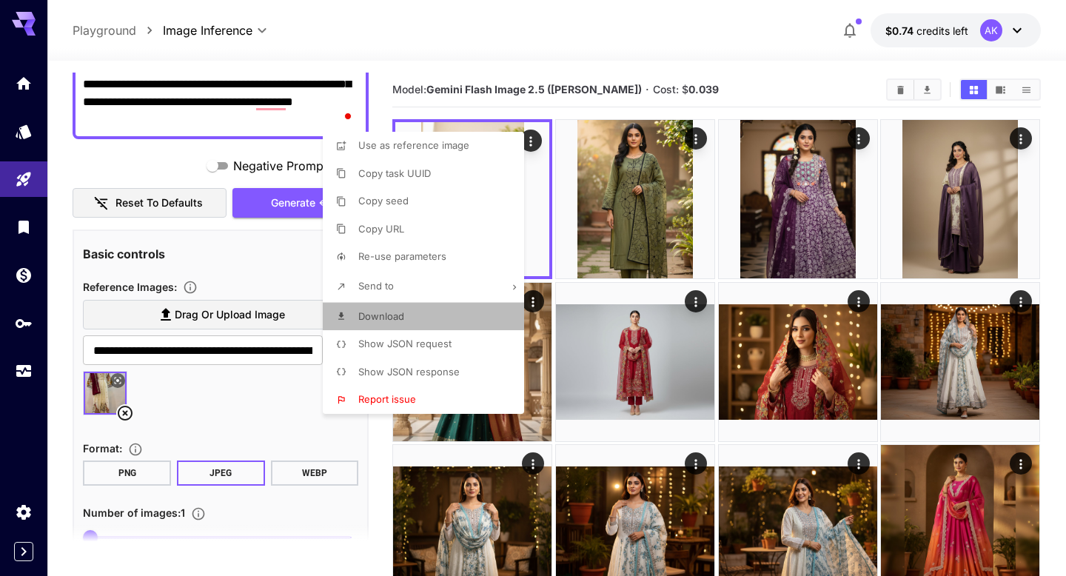
click at [360, 311] on span "Download" at bounding box center [381, 316] width 46 height 12
click at [531, 53] on div at bounding box center [533, 288] width 1066 height 576
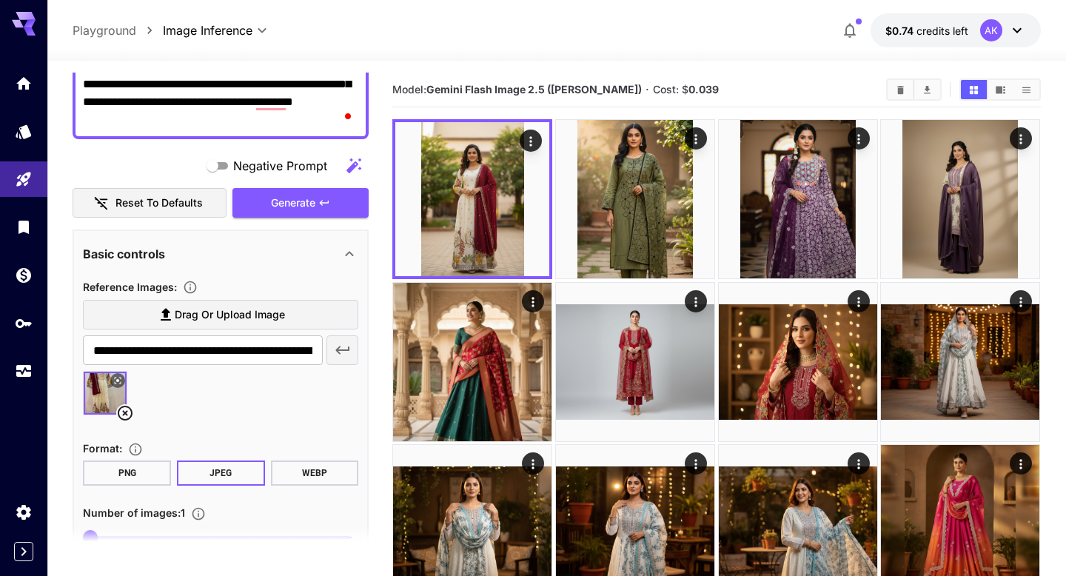
click at [129, 410] on icon at bounding box center [125, 413] width 18 height 18
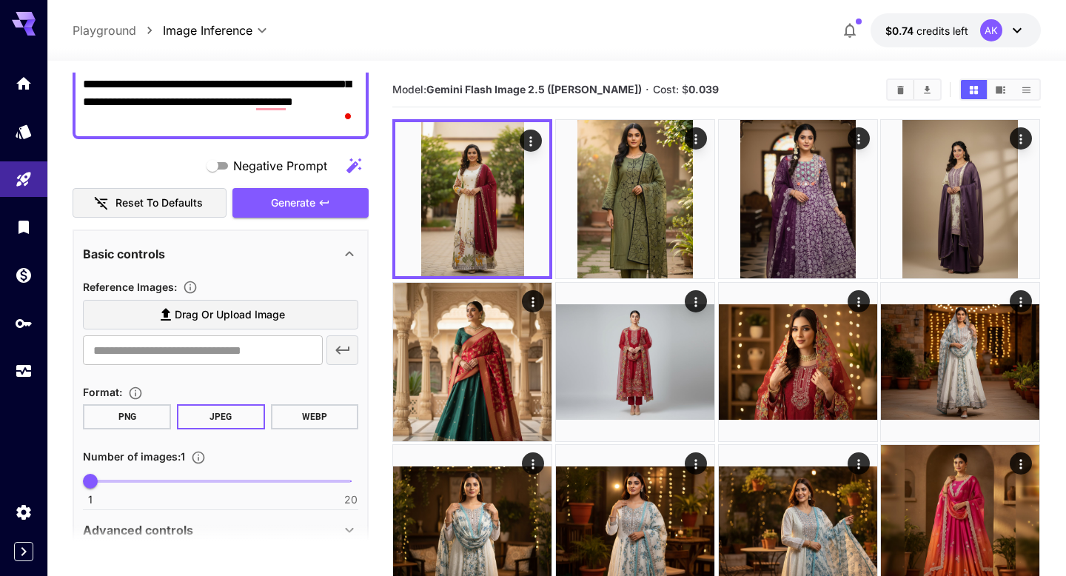
click at [198, 317] on span "Drag or upload image" at bounding box center [230, 315] width 110 height 18
click at [0, 0] on input "Drag or upload image" at bounding box center [0, 0] width 0 height 0
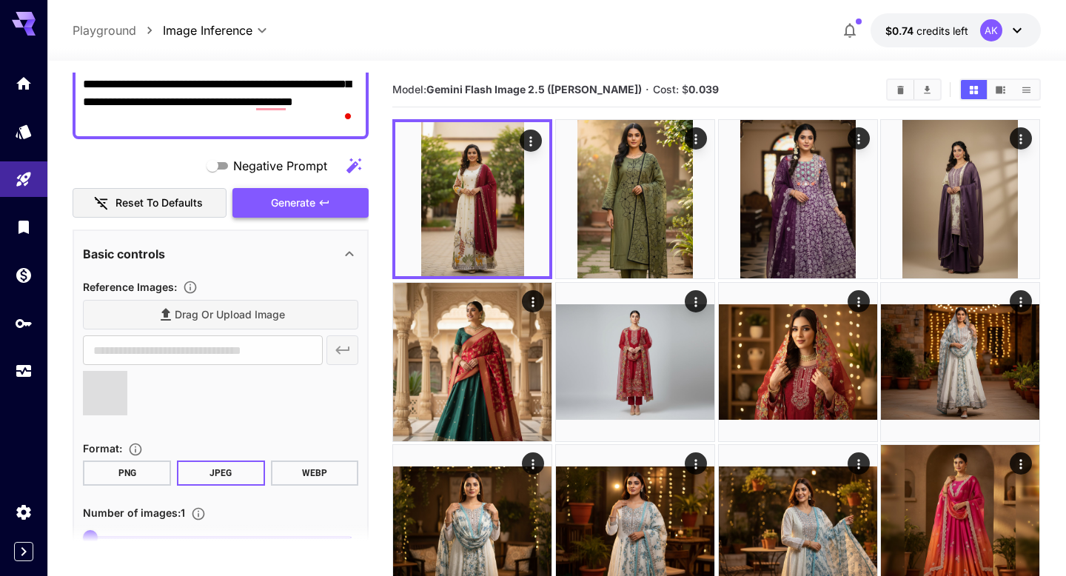
click at [313, 195] on span "Generate" at bounding box center [293, 203] width 44 height 18
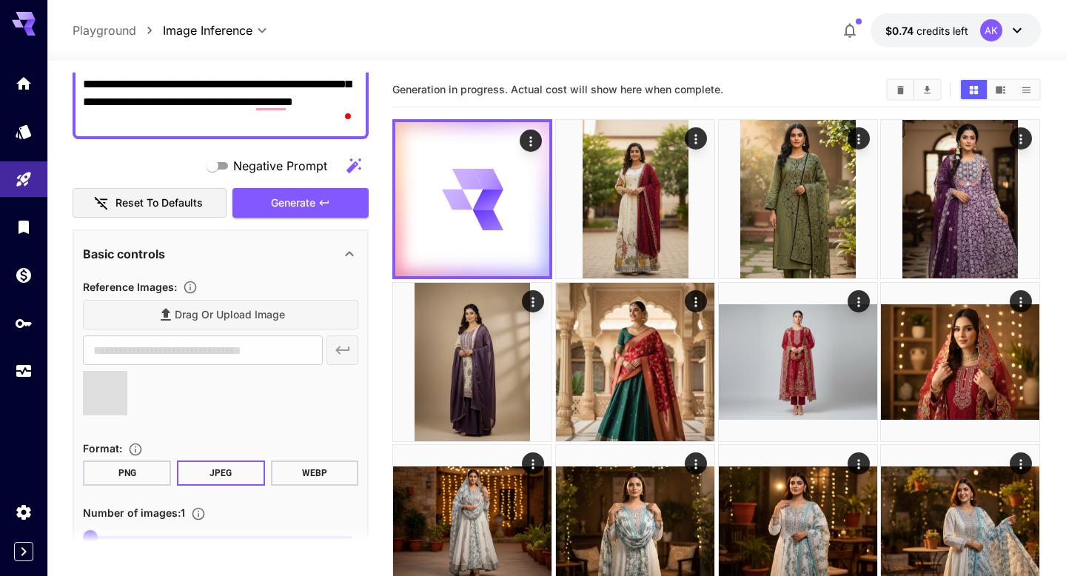
type input "**********"
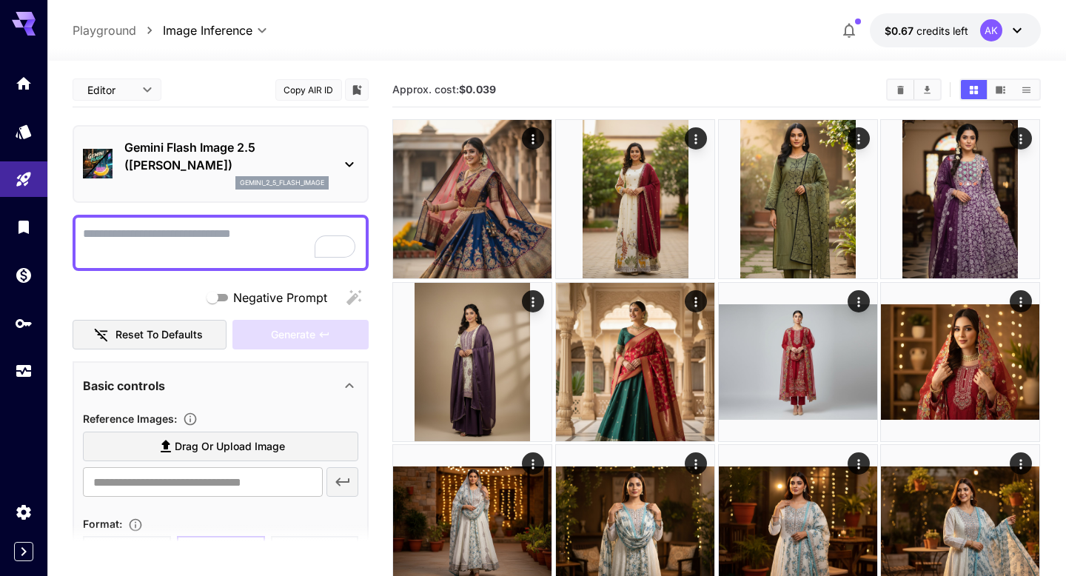
click at [145, 250] on textarea "Negative Prompt" at bounding box center [220, 243] width 275 height 36
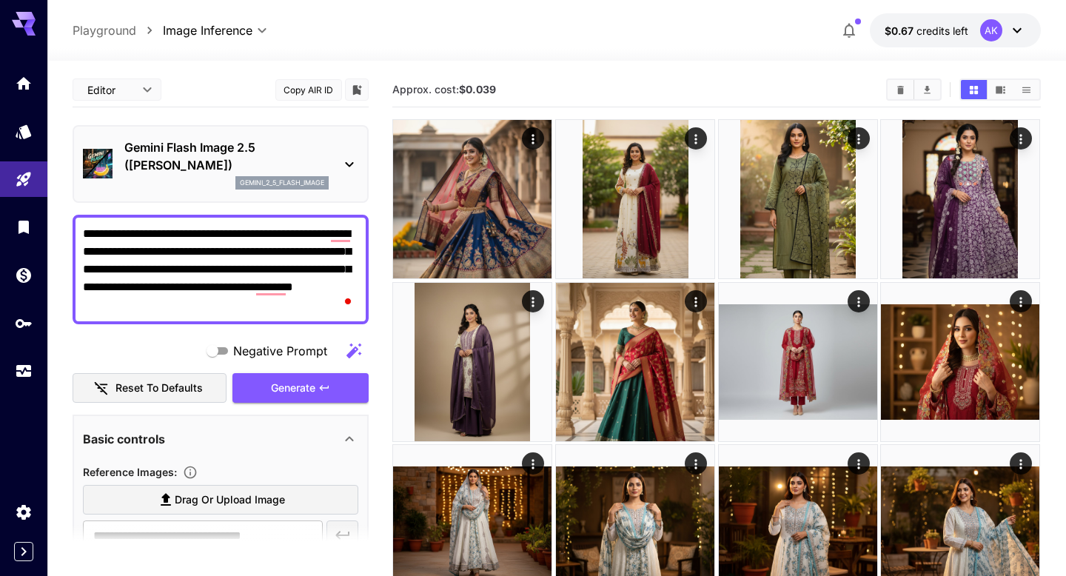
type textarea "**********"
click at [297, 290] on textarea "**********" at bounding box center [220, 269] width 275 height 89
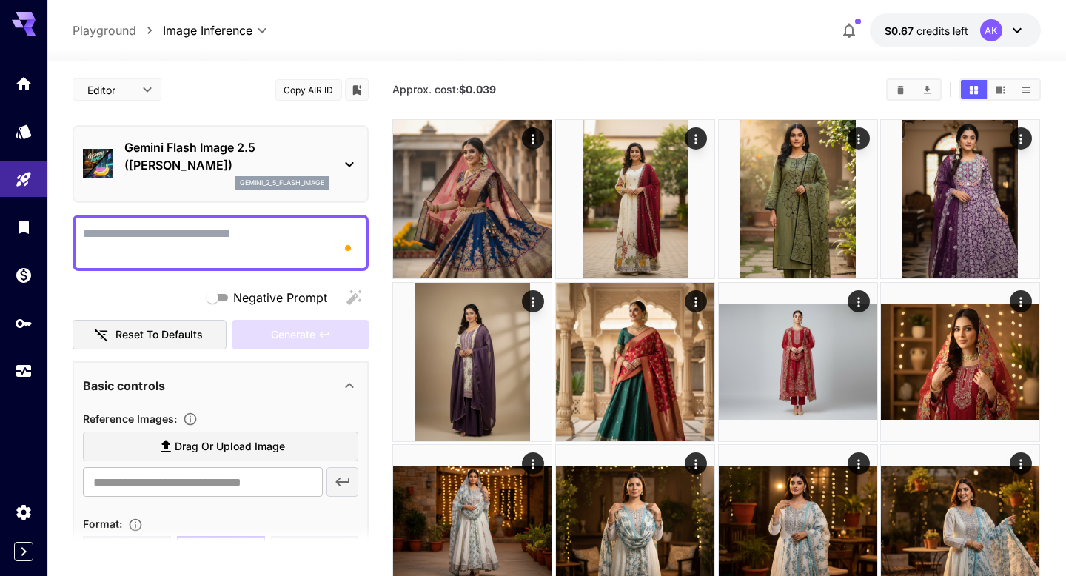
paste textarea "**********"
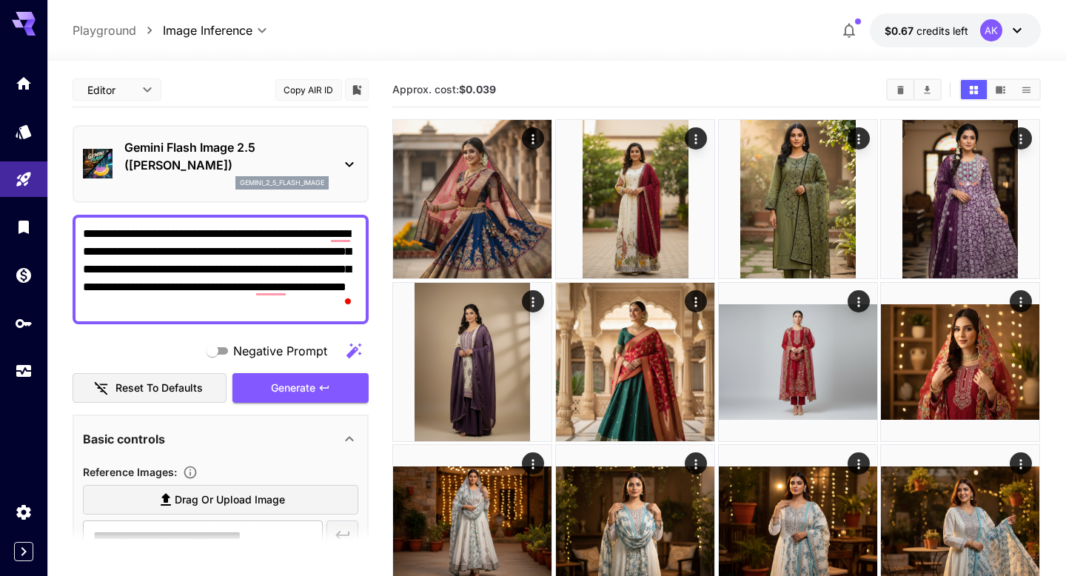
type textarea "**********"
click at [194, 498] on span "Drag or upload image" at bounding box center [230, 500] width 110 height 18
click at [0, 0] on input "Drag or upload image" at bounding box center [0, 0] width 0 height 0
click at [329, 386] on icon "button" at bounding box center [324, 388] width 12 height 12
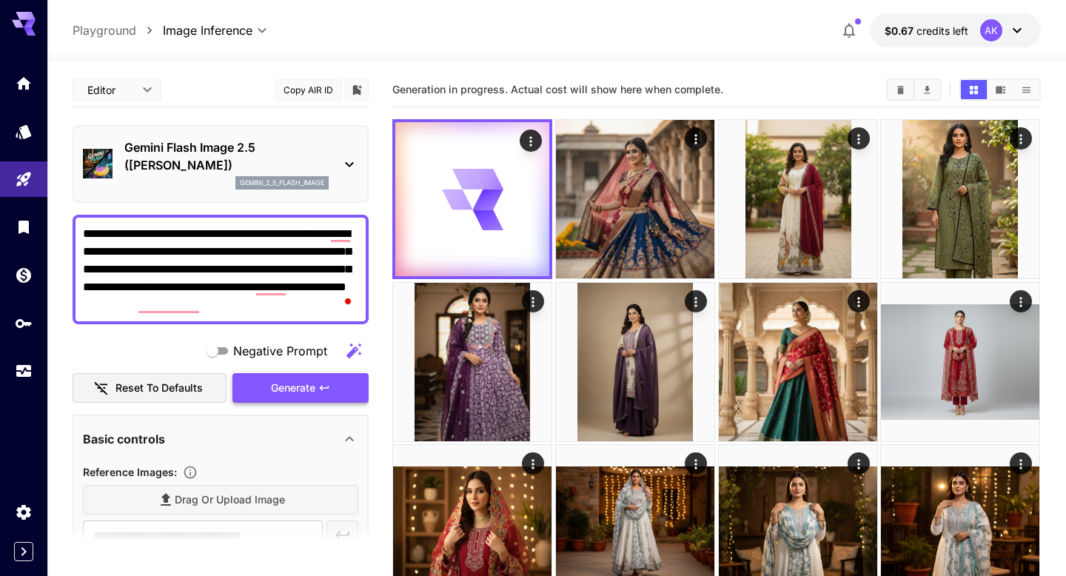
type input "**********"
